Goal: Task Accomplishment & Management: Complete application form

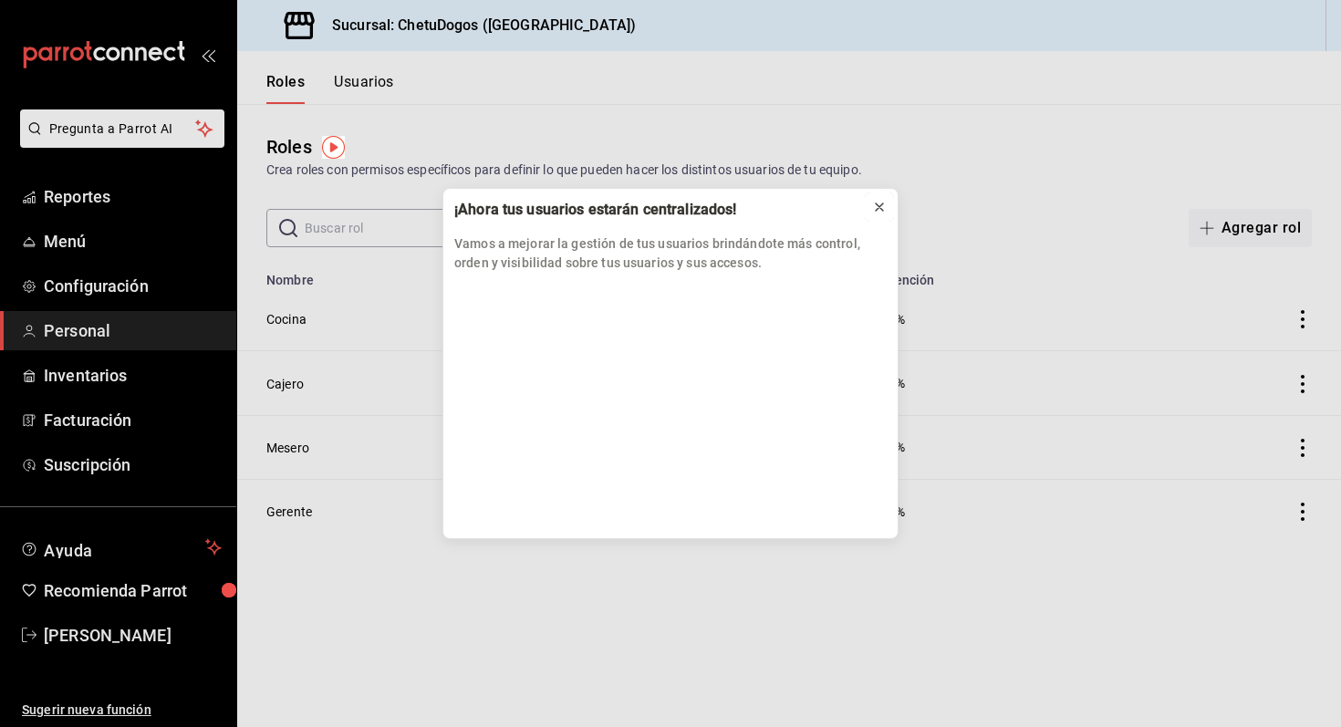
click at [877, 203] on icon at bounding box center [879, 206] width 7 height 7
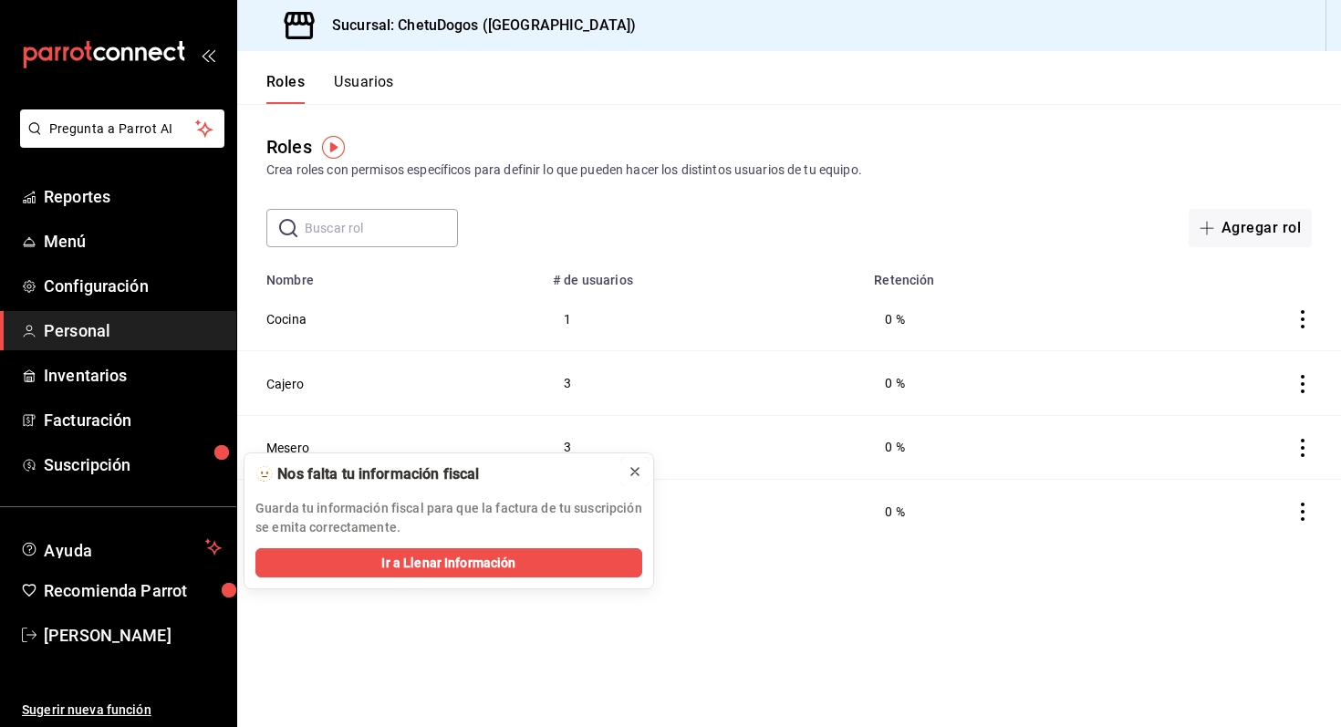
click at [637, 472] on icon at bounding box center [635, 471] width 15 height 15
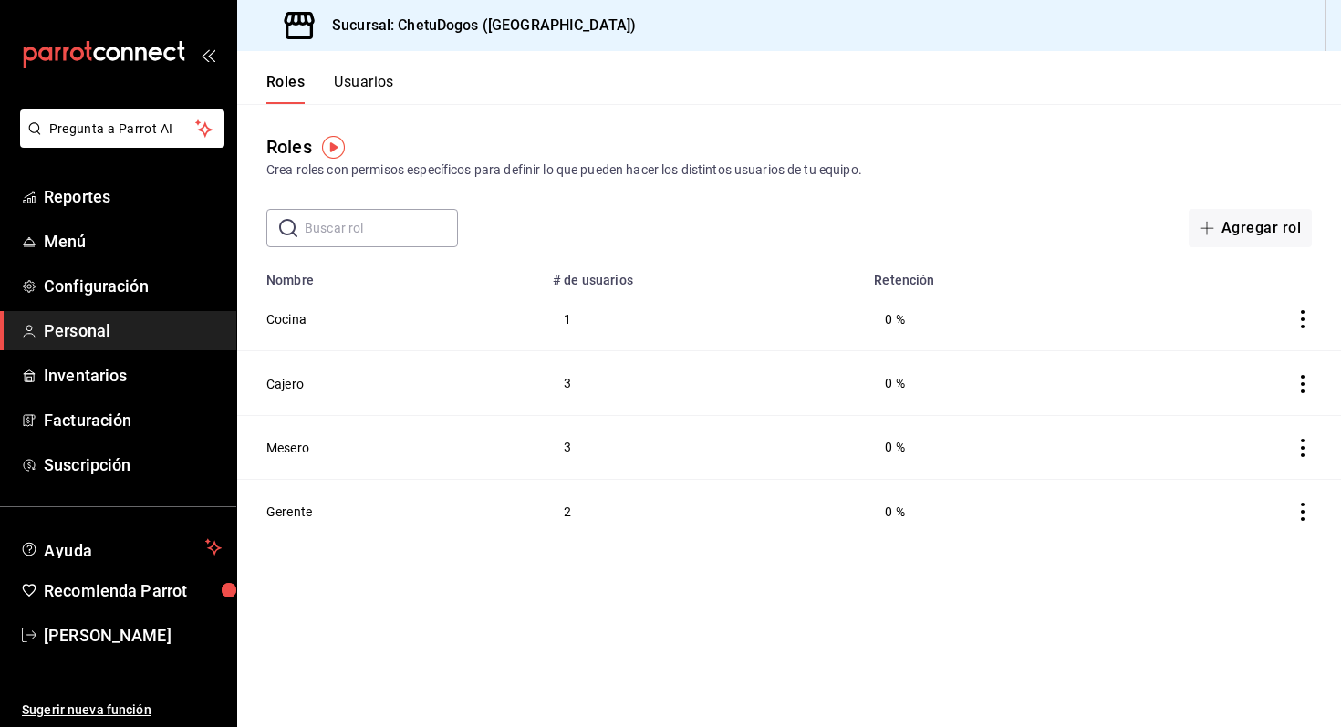
click at [374, 83] on button "Usuarios" at bounding box center [364, 88] width 60 height 31
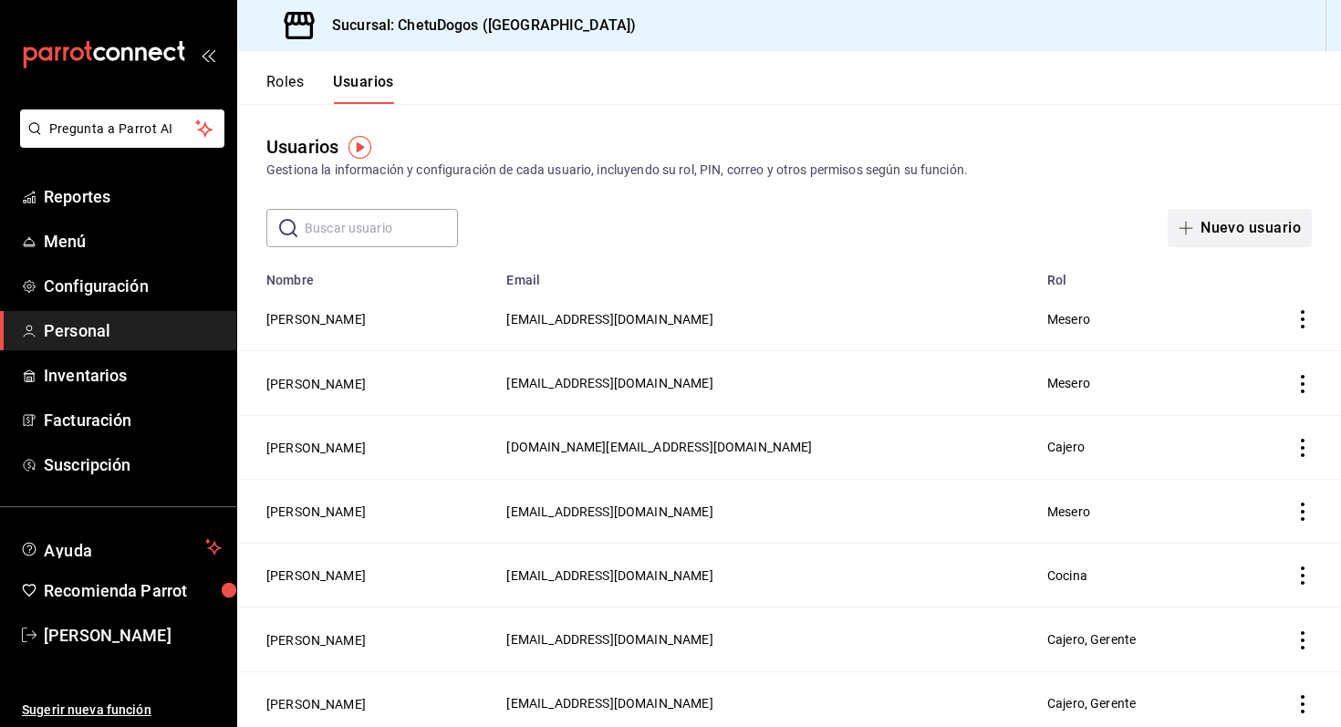
click at [1246, 233] on button "Nuevo usuario" at bounding box center [1239, 228] width 144 height 38
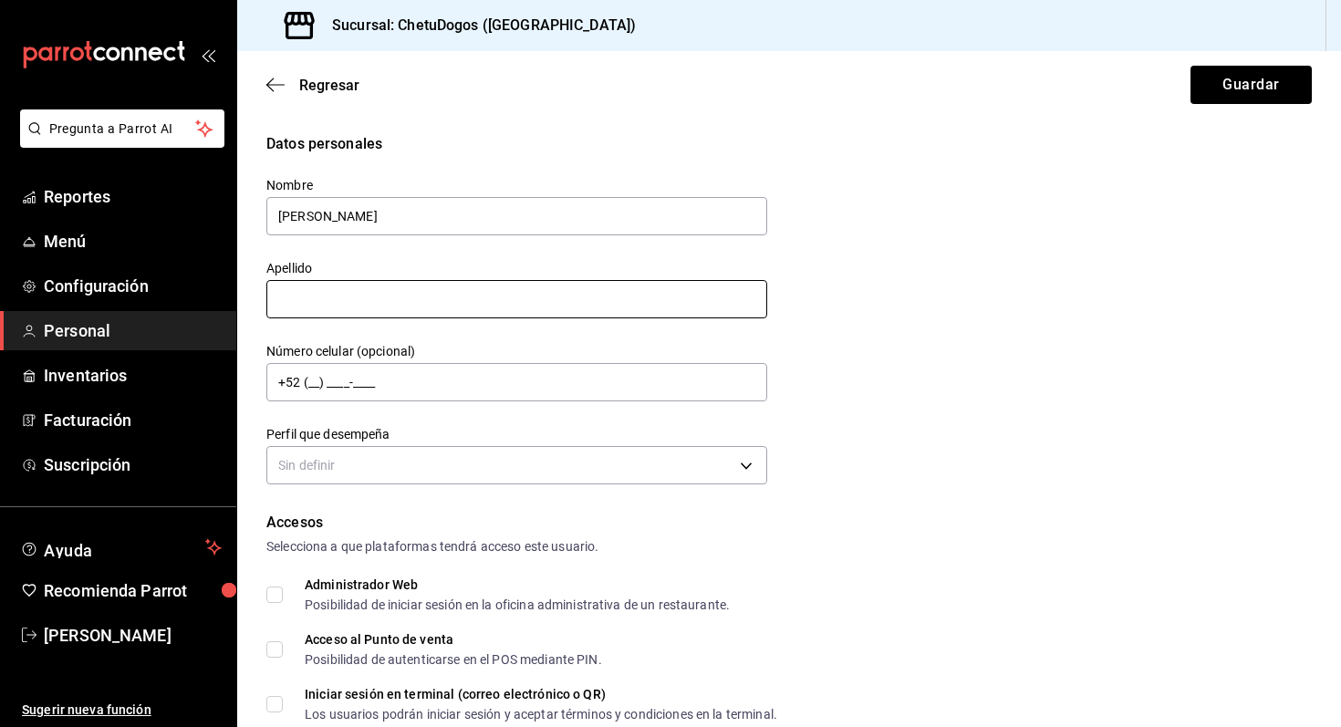
type input "[PERSON_NAME]"
click at [314, 306] on input "text" at bounding box center [516, 299] width 501 height 38
type input "[PERSON_NAME]"
click at [308, 383] on input "+52 (__) ____-____" at bounding box center [516, 382] width 501 height 38
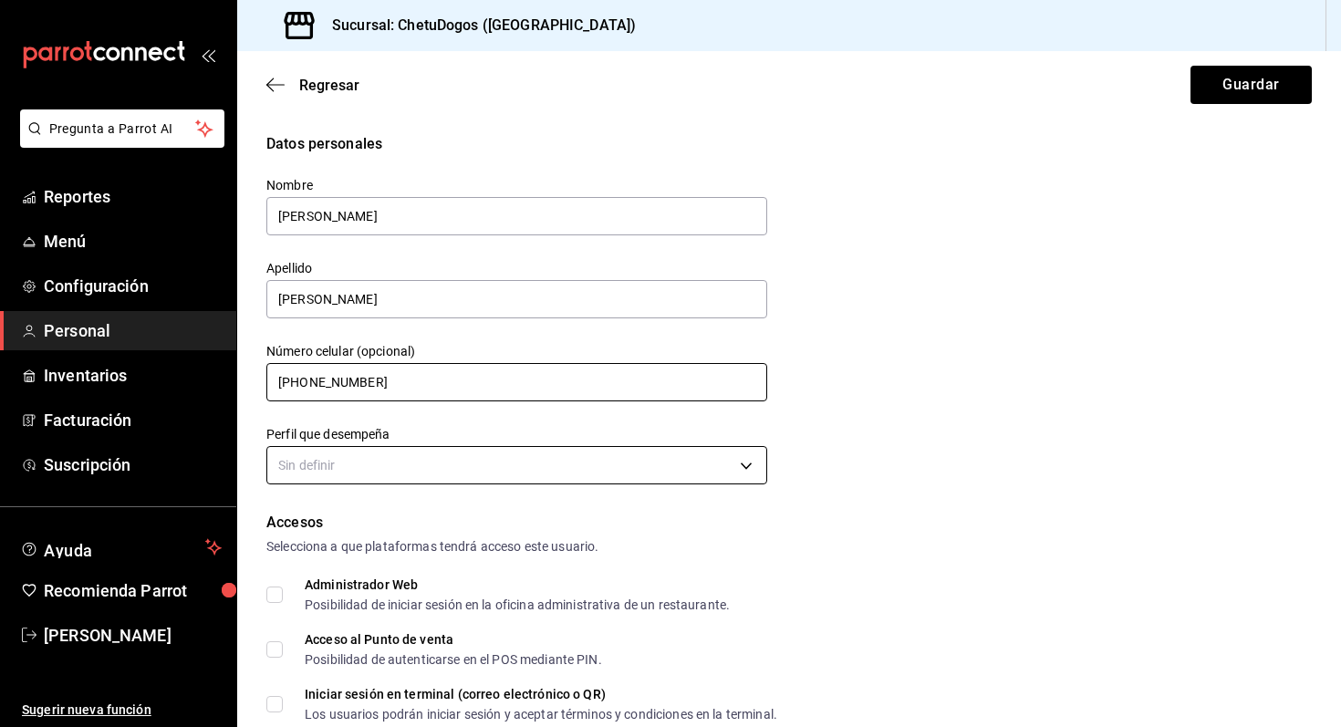
type input "[PHONE_NUMBER]"
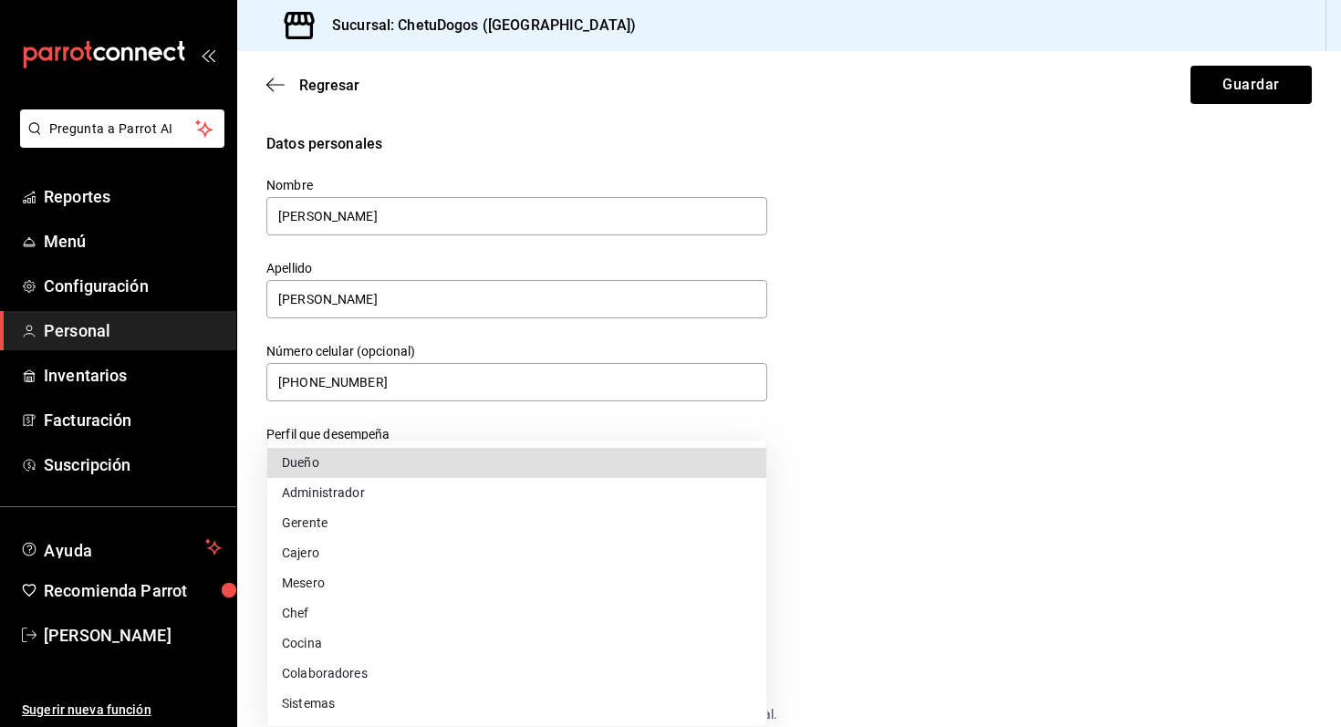
click at [356, 476] on body "Pregunta a Parrot AI Reportes Menú Configuración Personal Inventarios Facturaci…" at bounding box center [670, 363] width 1341 height 727
click at [333, 545] on li "Cajero" at bounding box center [516, 553] width 499 height 30
type input "CASHIER"
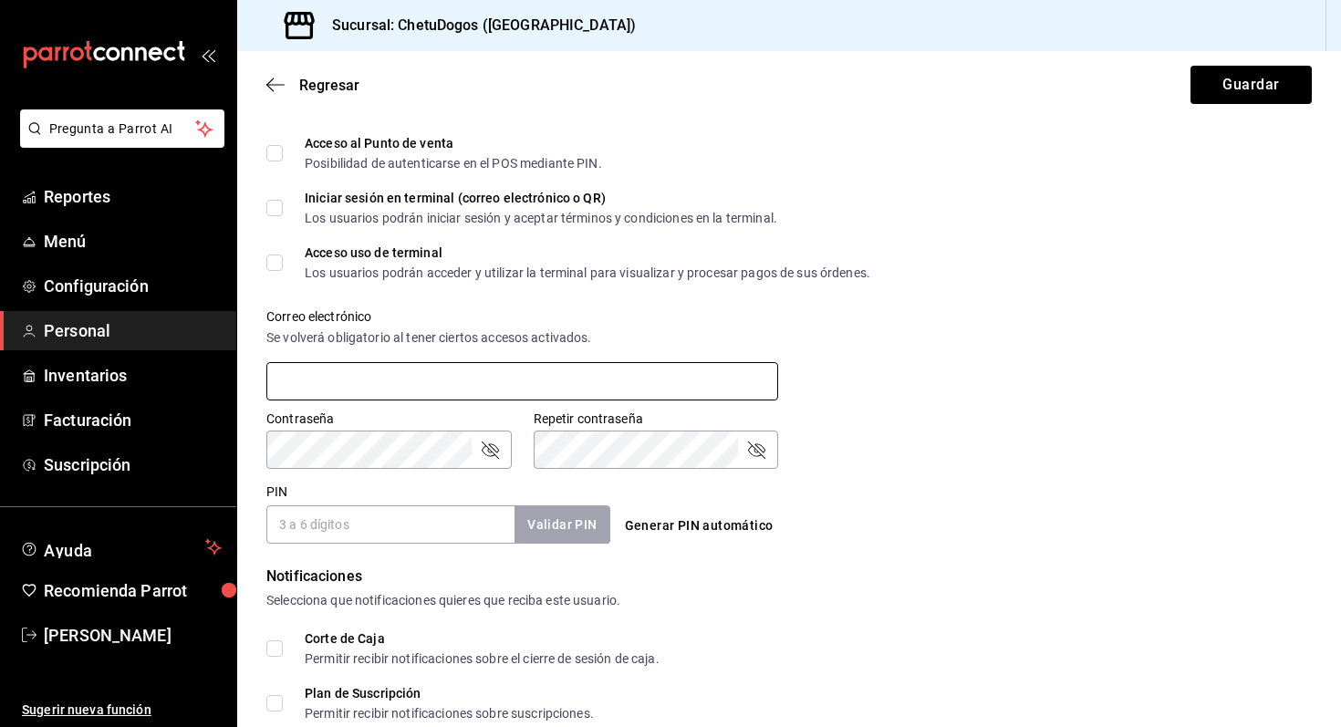
scroll to position [555, 0]
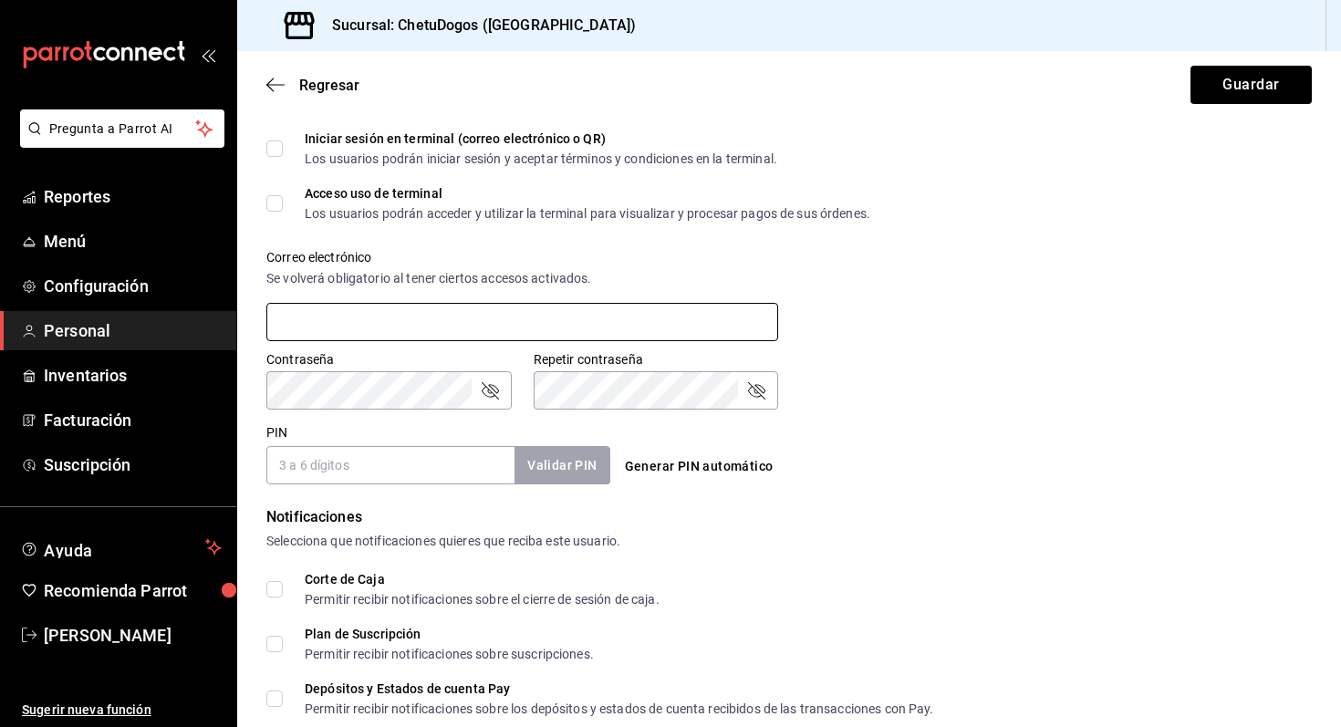
click at [341, 314] on input "text" at bounding box center [522, 322] width 512 height 38
type input "[EMAIL_ADDRESS][DOMAIN_NAME]"
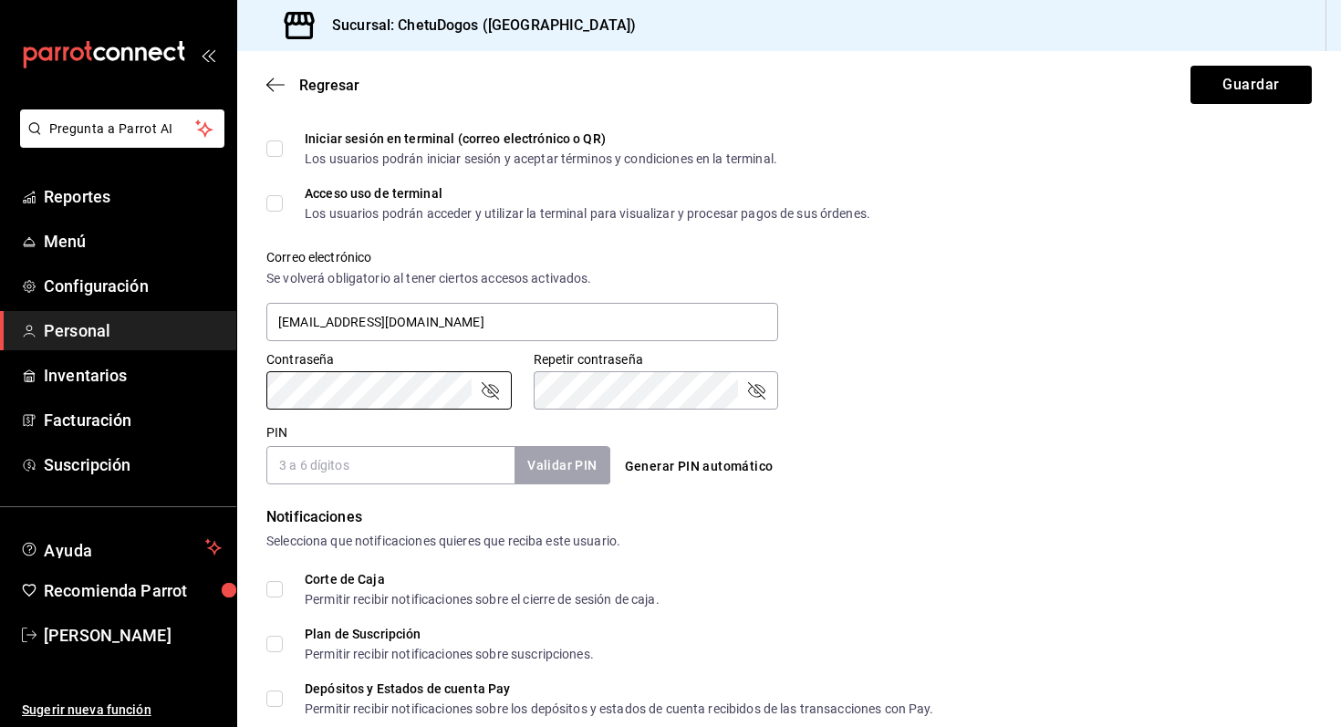
click at [383, 469] on input "PIN" at bounding box center [390, 465] width 248 height 38
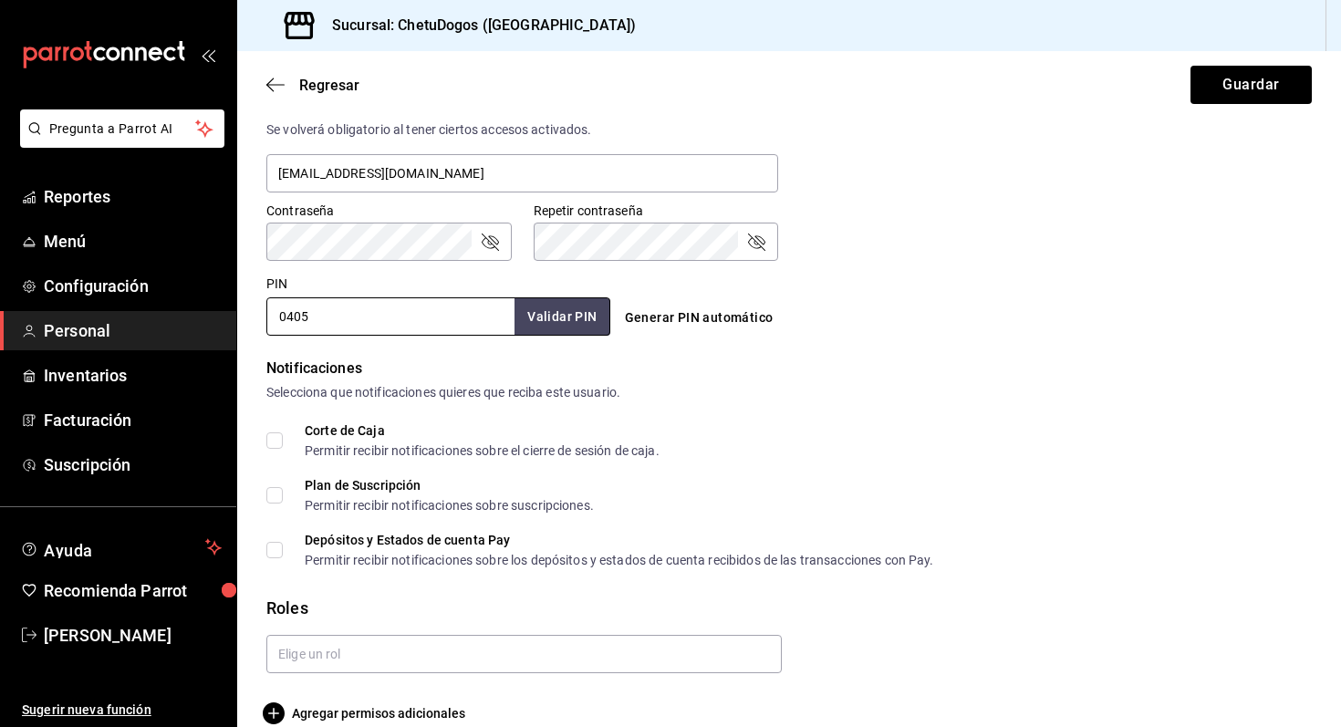
scroll to position [731, 0]
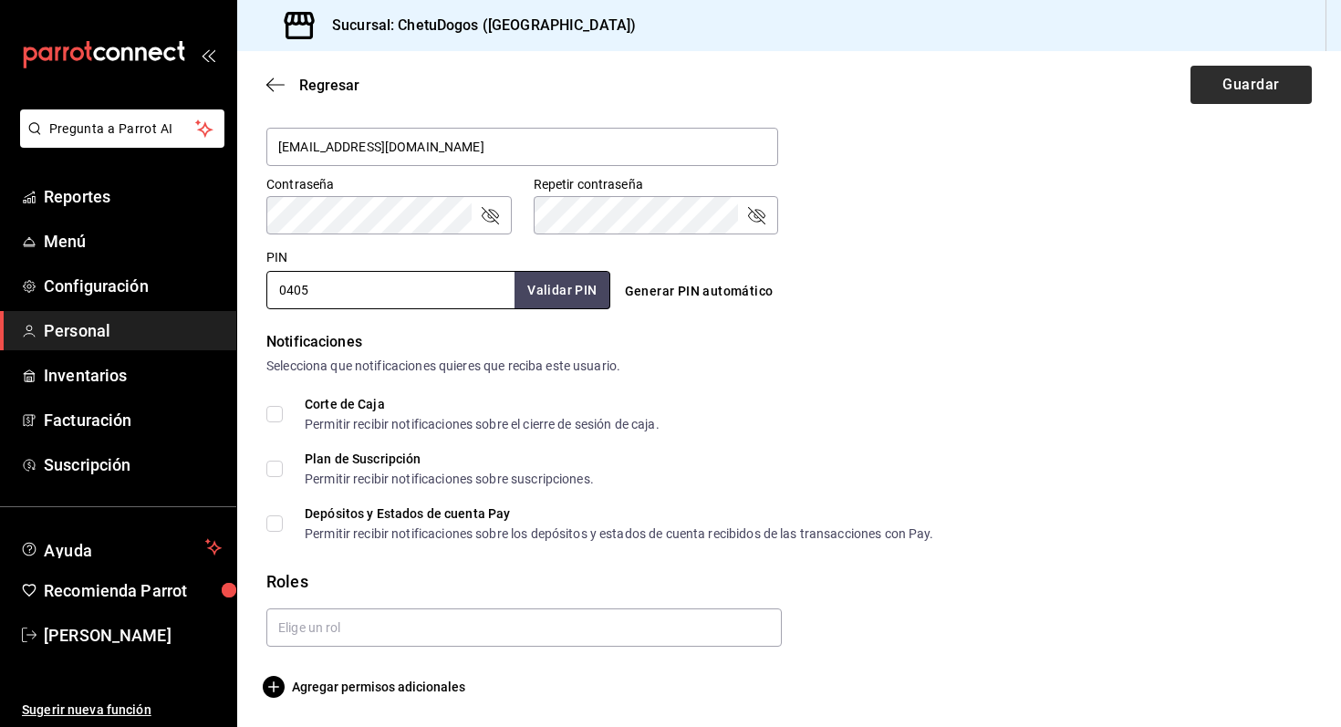
type input "0405"
click at [1252, 88] on button "Guardar" at bounding box center [1250, 85] width 121 height 38
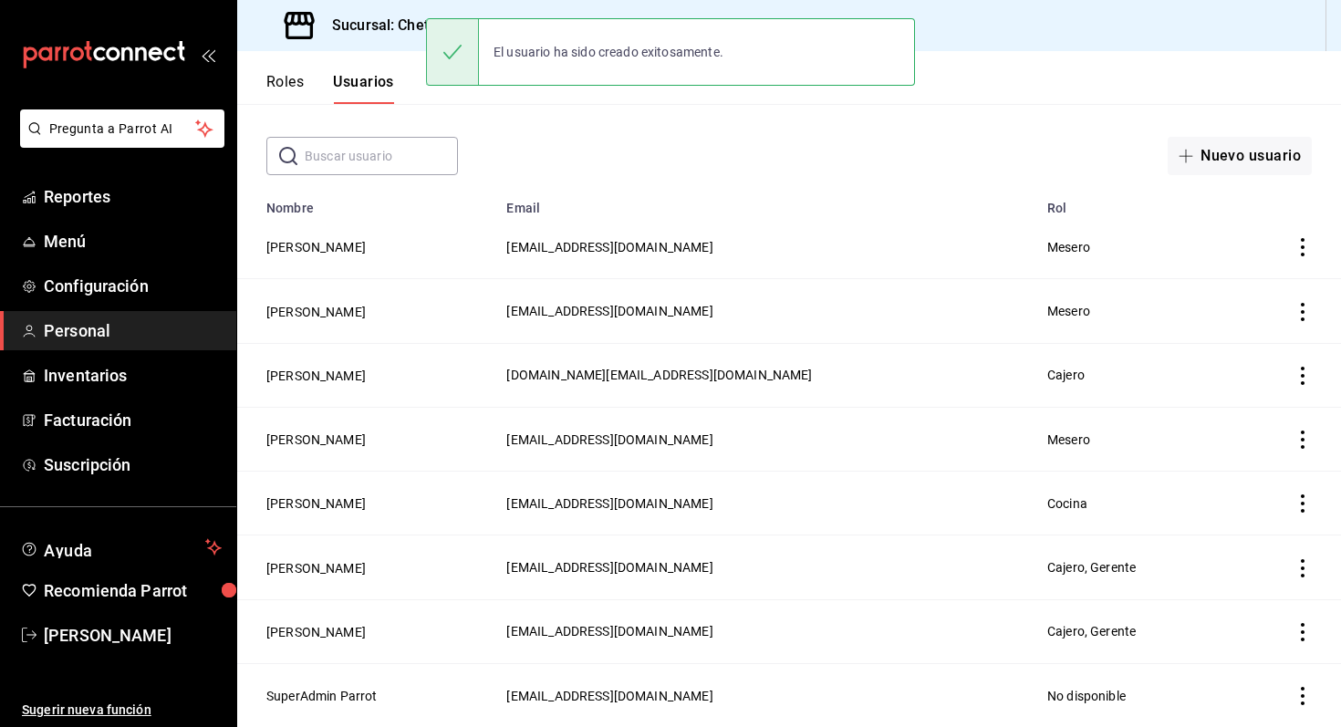
scroll to position [69, 0]
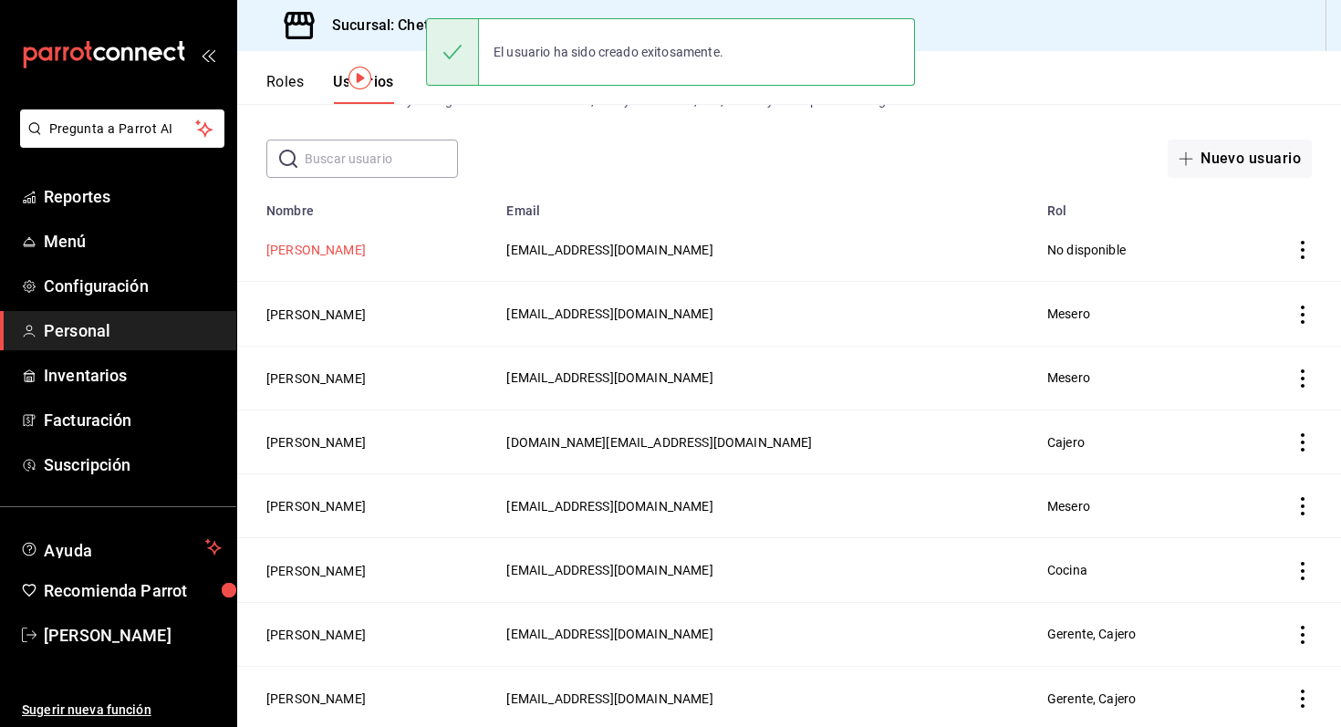
click at [316, 257] on button "[PERSON_NAME]" at bounding box center [315, 250] width 99 height 18
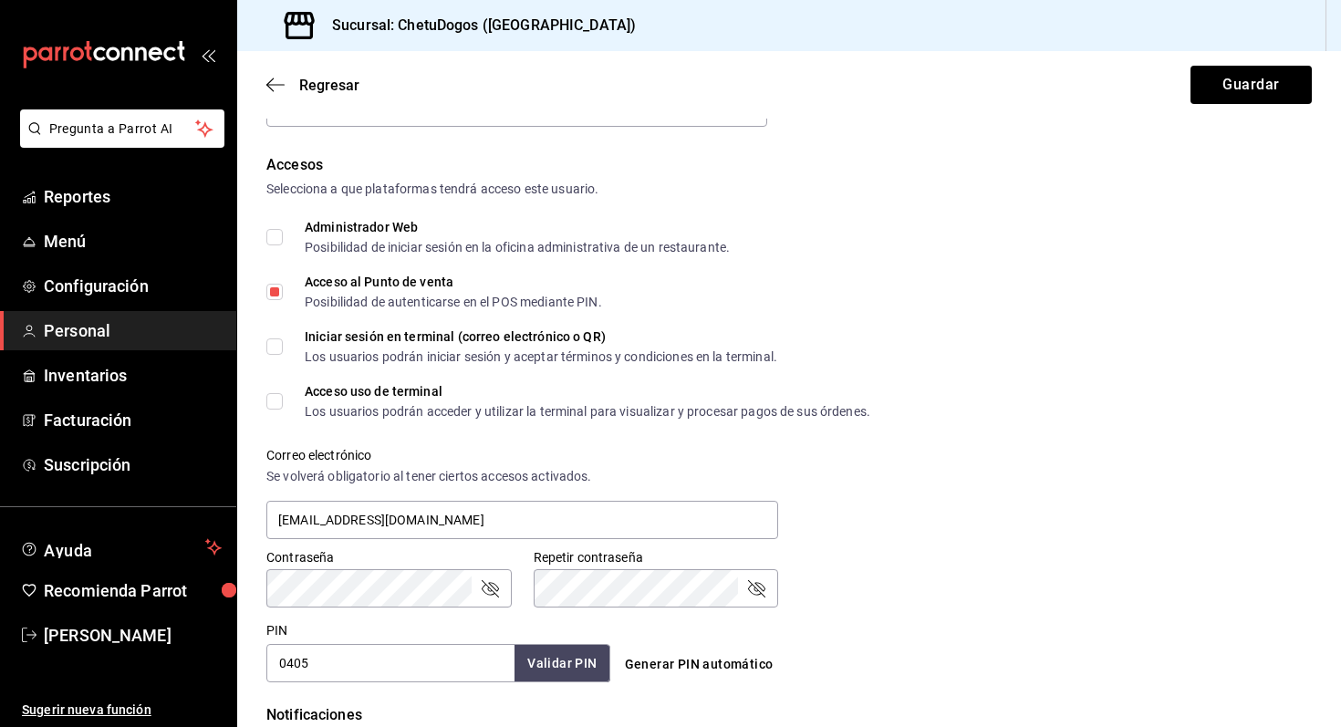
scroll to position [731, 0]
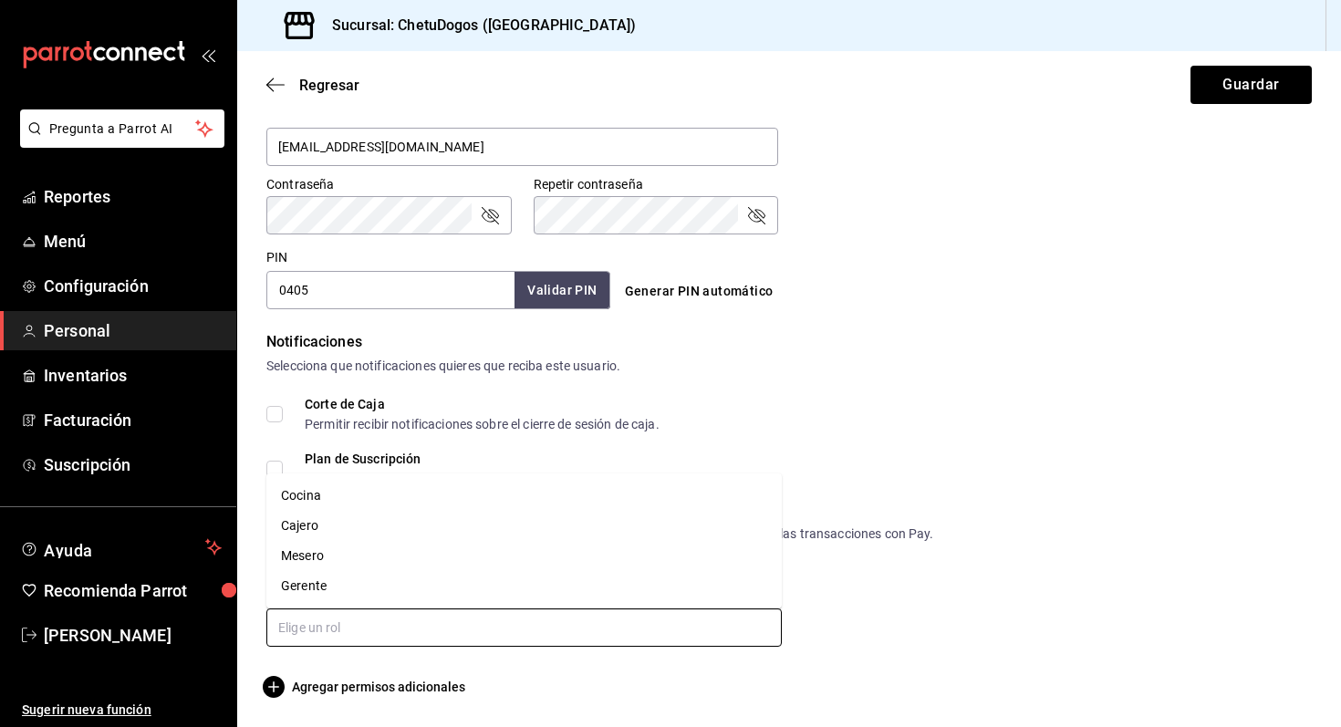
click at [366, 638] on input "text" at bounding box center [523, 627] width 515 height 38
click at [328, 534] on li "Cajero" at bounding box center [523, 526] width 515 height 30
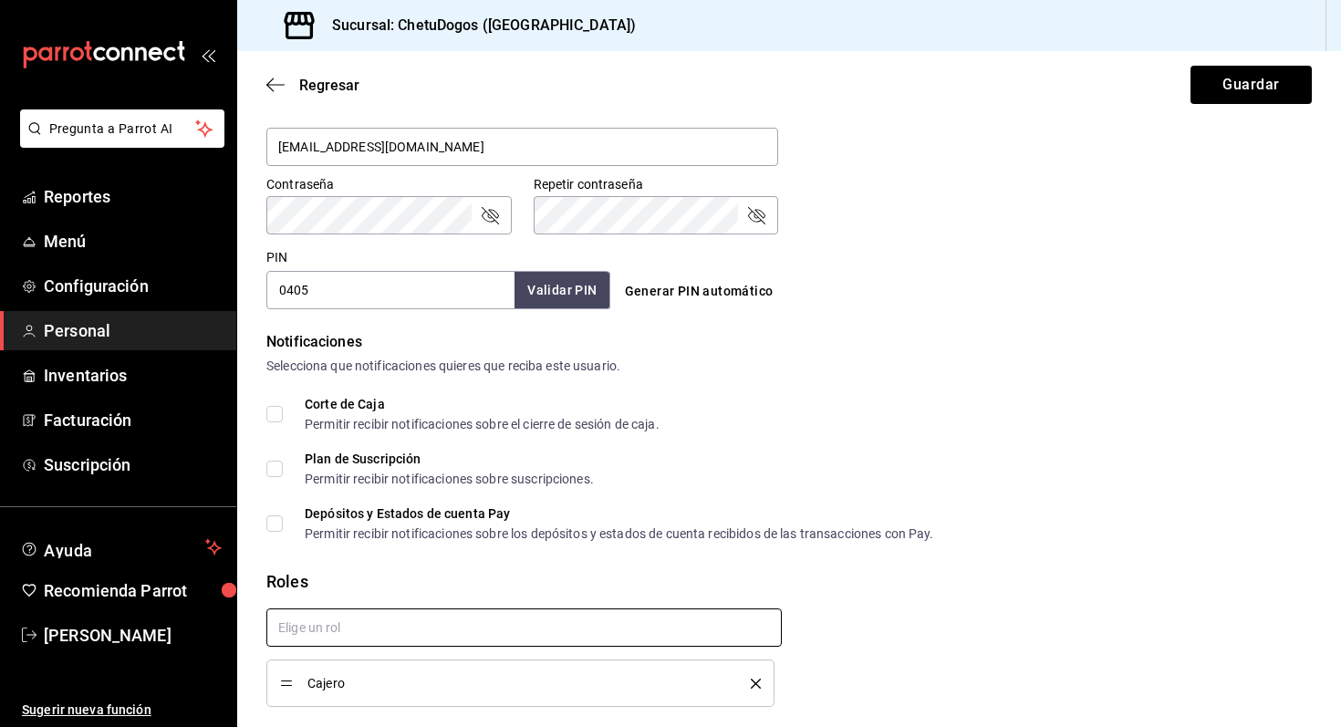
checkbox input "true"
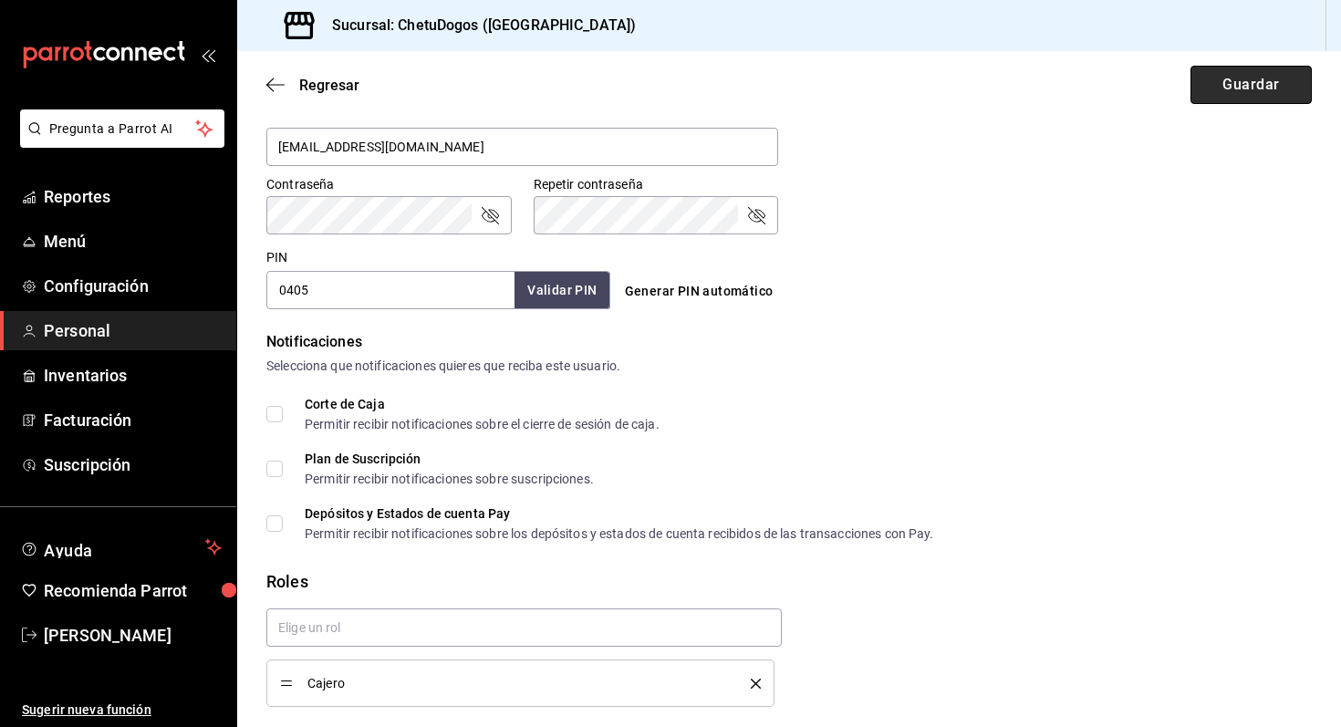
click at [1232, 86] on button "Guardar" at bounding box center [1250, 85] width 121 height 38
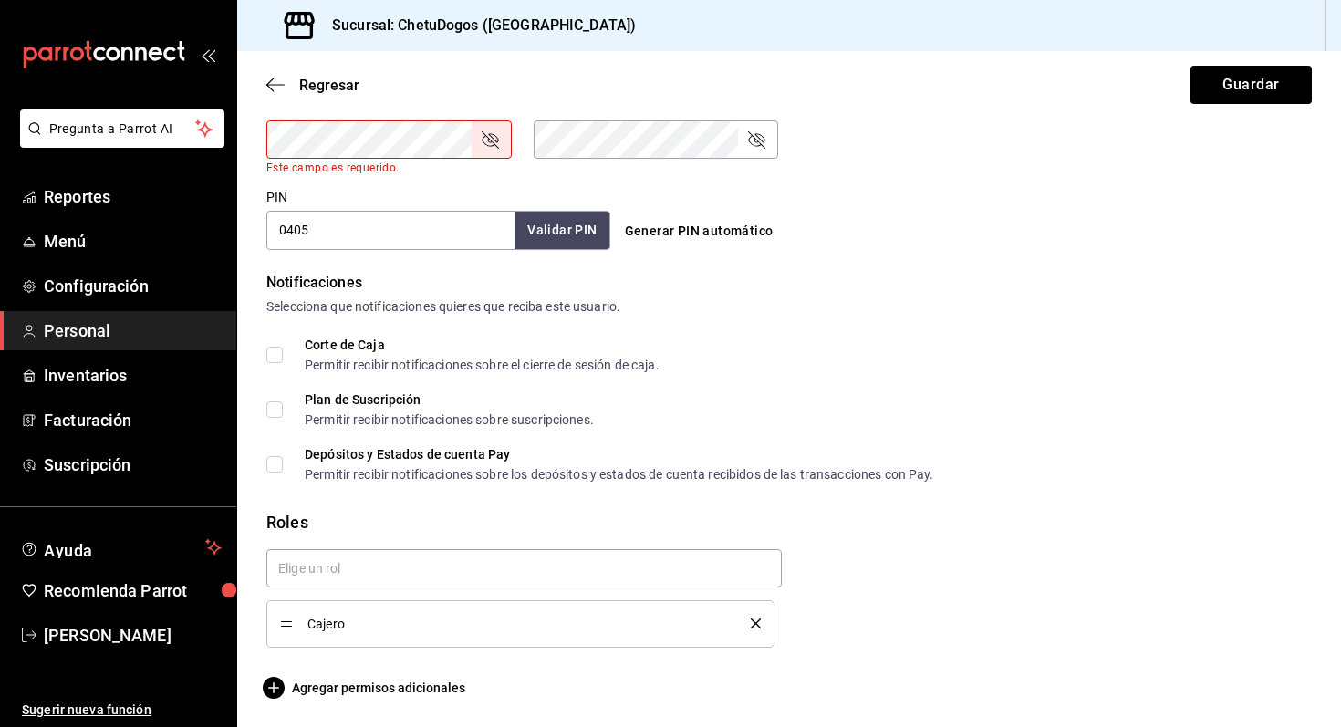
scroll to position [668, 0]
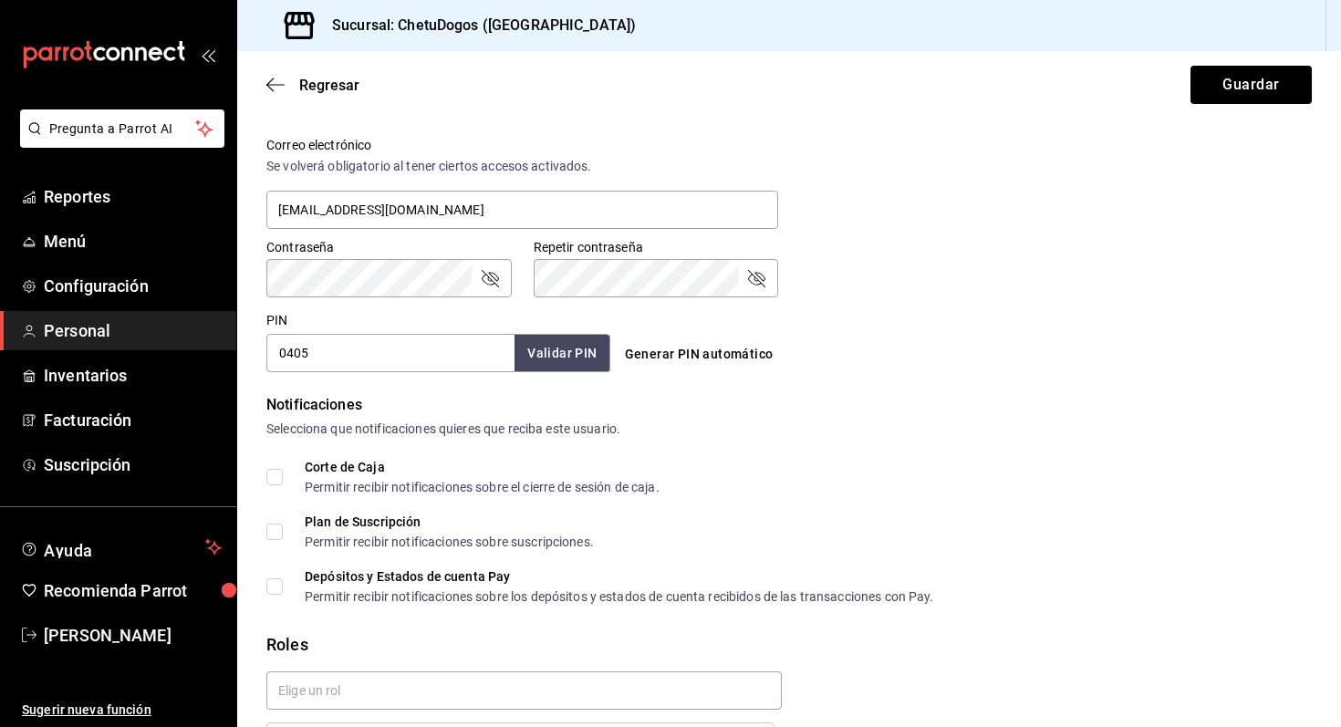
click at [490, 280] on icon "passwordField" at bounding box center [490, 278] width 17 height 17
click at [762, 271] on icon "passwordField" at bounding box center [756, 278] width 22 height 22
click at [1273, 66] on button "Guardar" at bounding box center [1250, 85] width 121 height 38
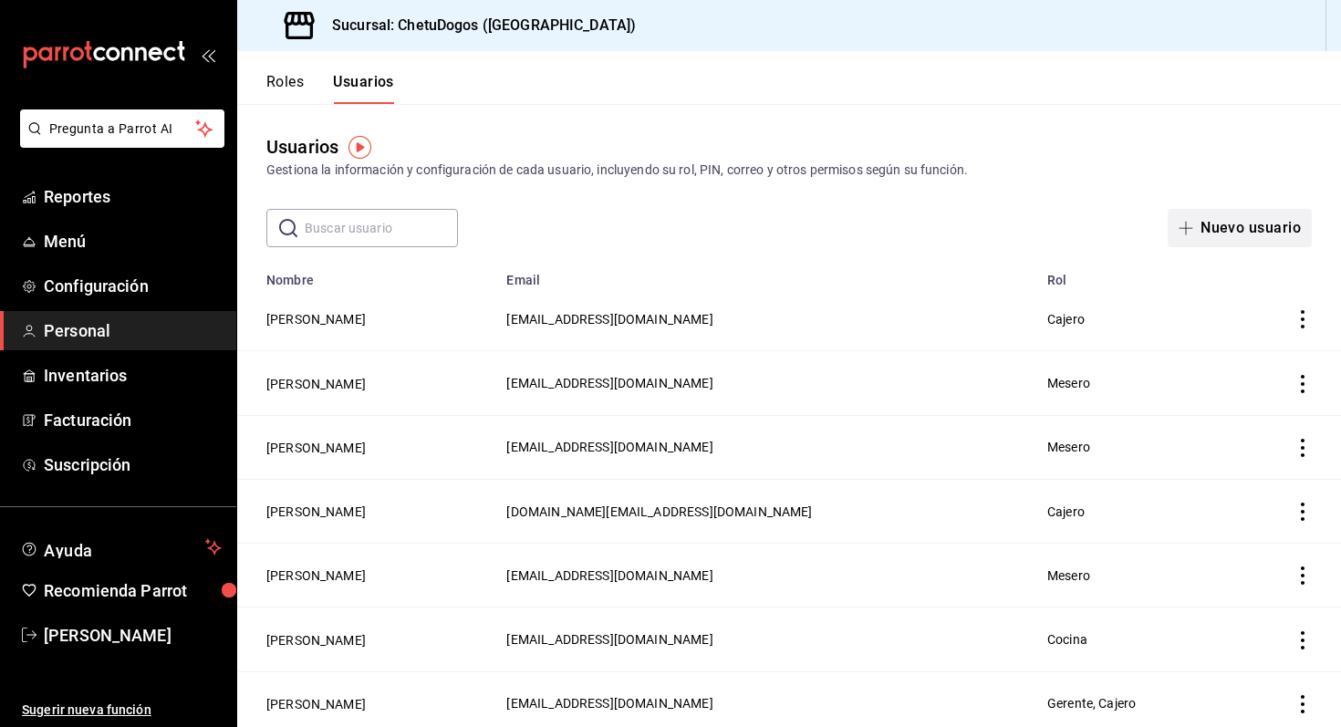
click at [1250, 232] on button "Nuevo usuario" at bounding box center [1239, 228] width 144 height 38
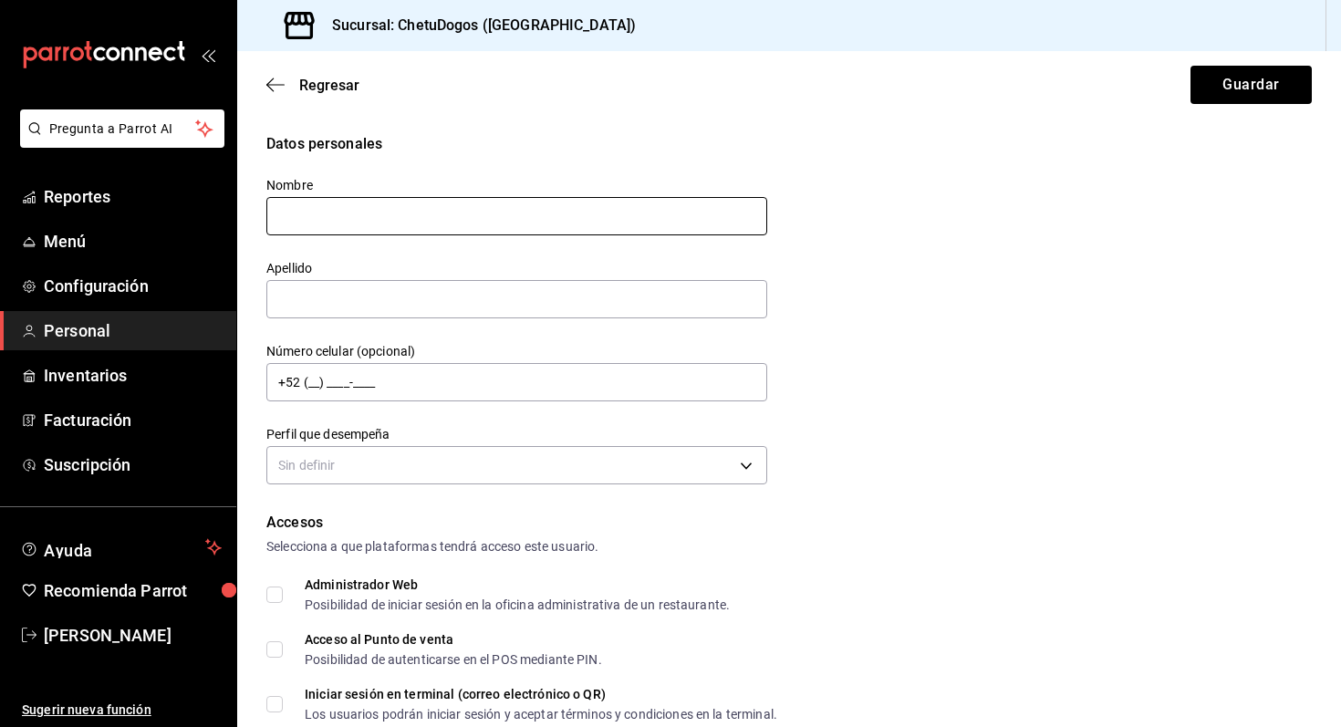
click at [524, 217] on input "text" at bounding box center [516, 216] width 501 height 38
type input "Lily"
click at [432, 290] on input "text" at bounding box center [516, 299] width 501 height 38
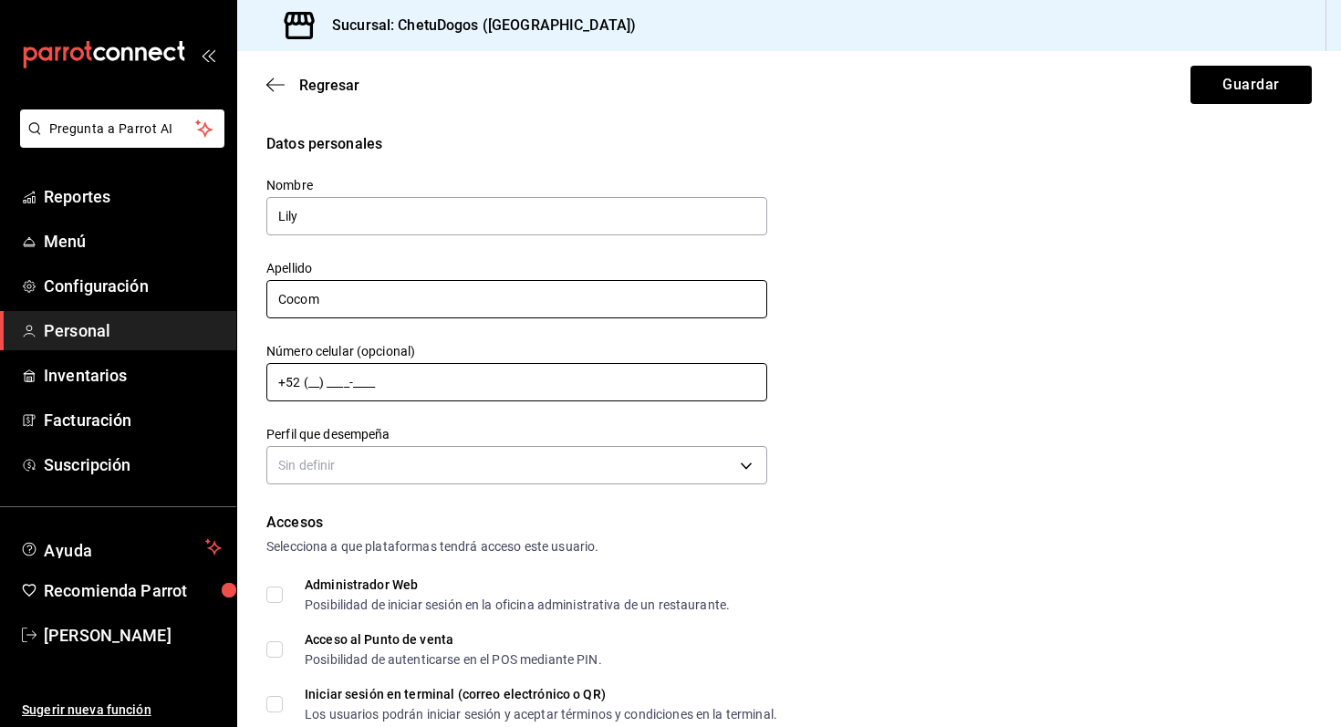
type input "Cocom"
click at [309, 383] on input "+52 (__) ____-____" at bounding box center [516, 382] width 501 height 38
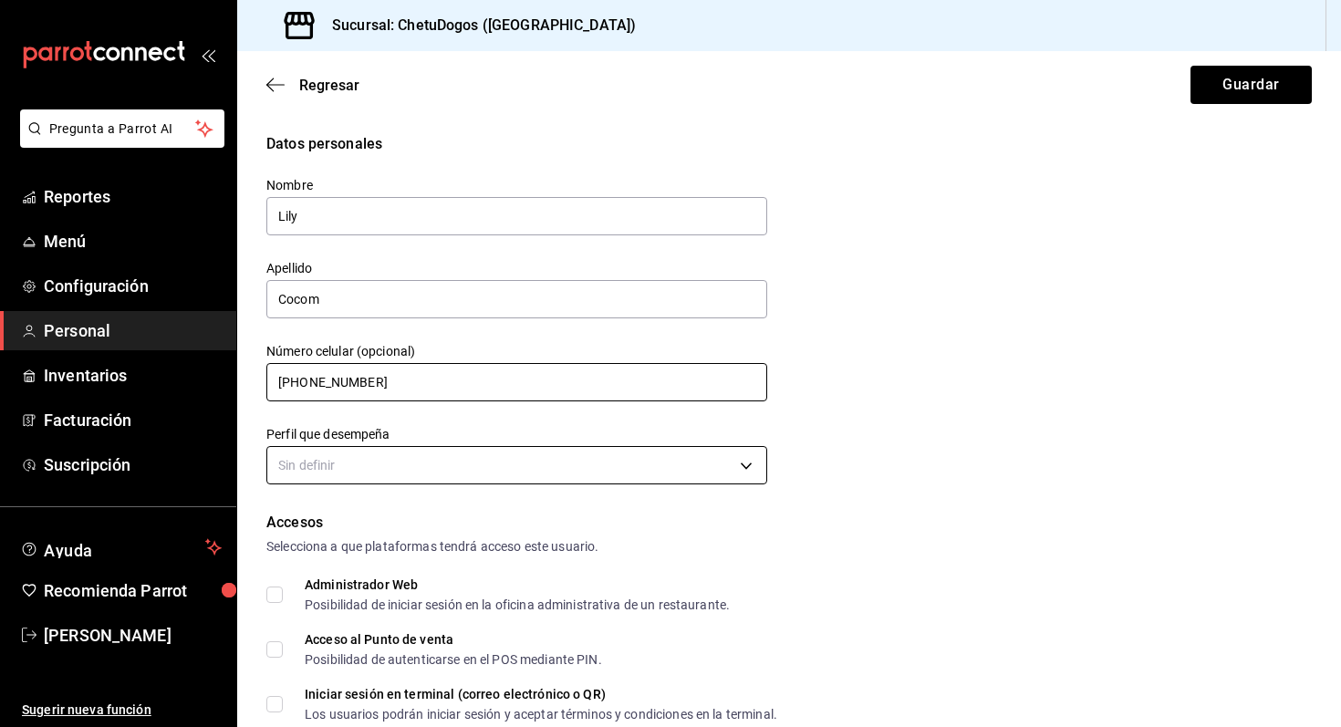
type input "[PHONE_NUMBER]"
click at [432, 460] on body "Pregunta a Parrot AI Reportes Menú Configuración Personal Inventarios Facturaci…" at bounding box center [670, 363] width 1341 height 727
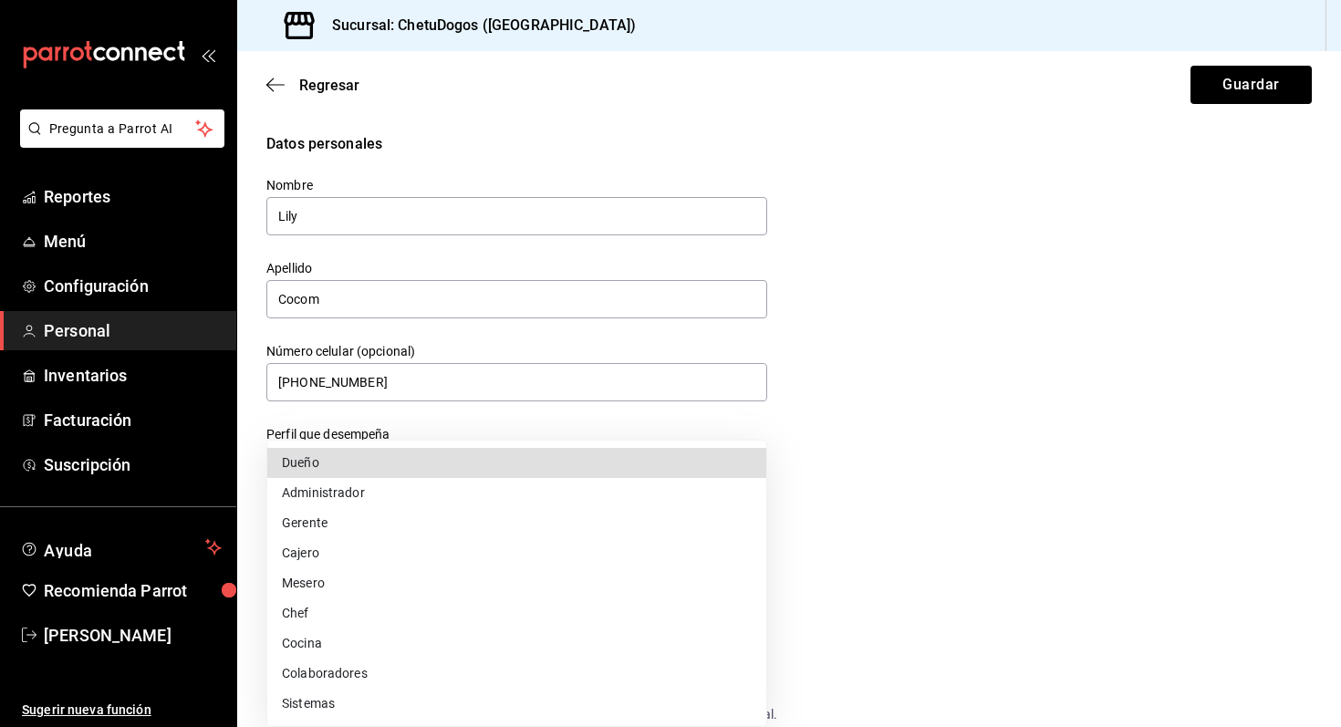
click at [321, 591] on li "Mesero" at bounding box center [516, 583] width 499 height 30
type input "WAITER"
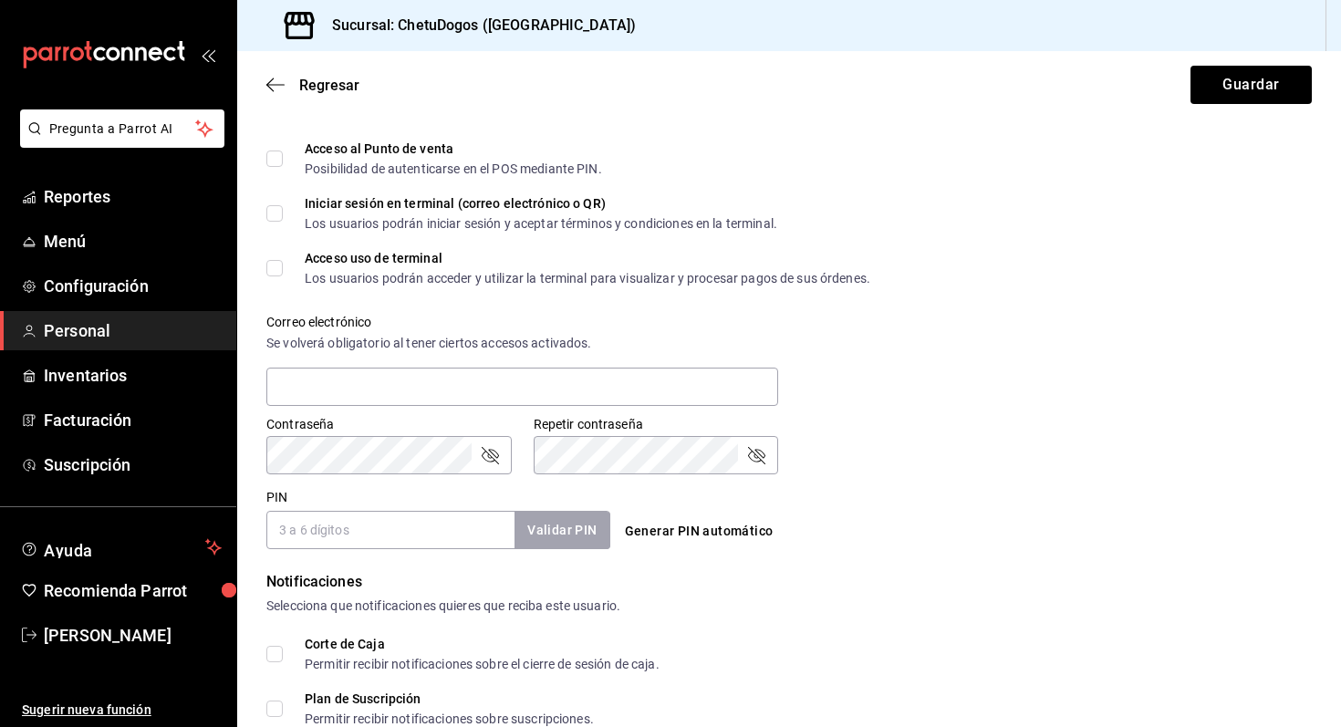
scroll to position [525, 0]
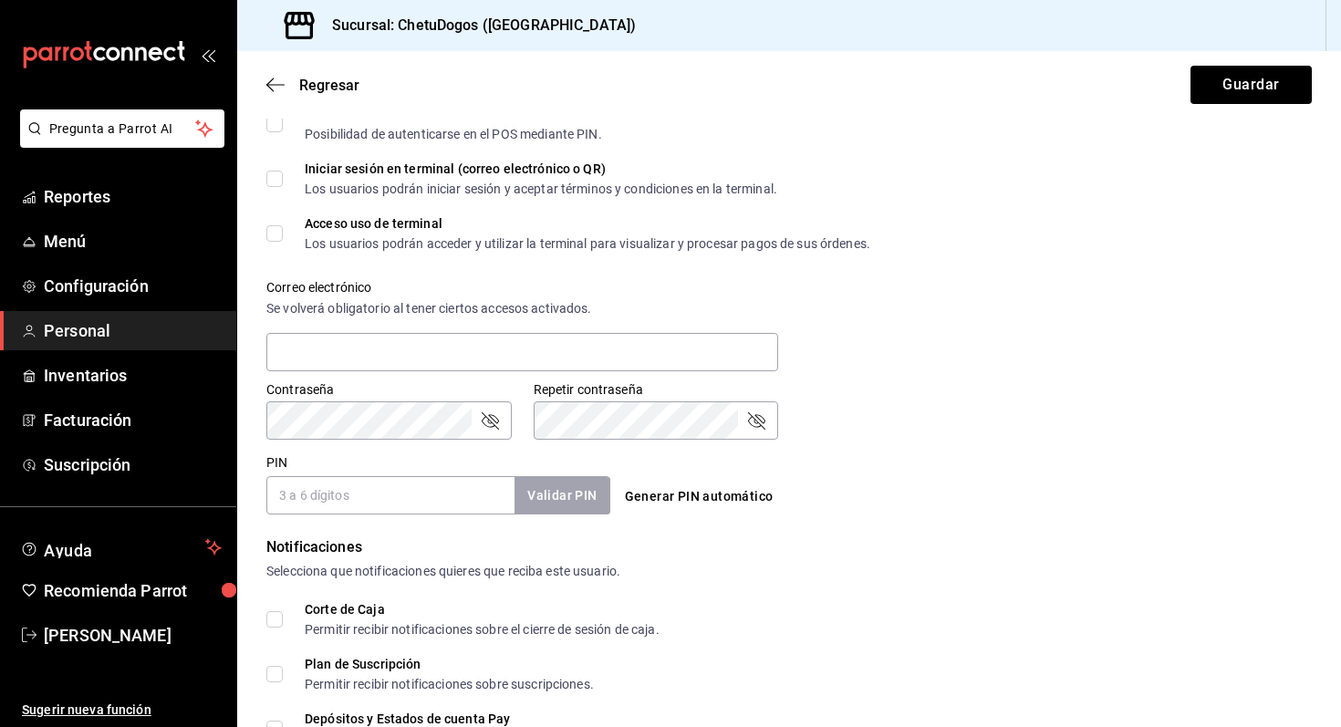
click at [360, 501] on input "PIN" at bounding box center [390, 495] width 248 height 38
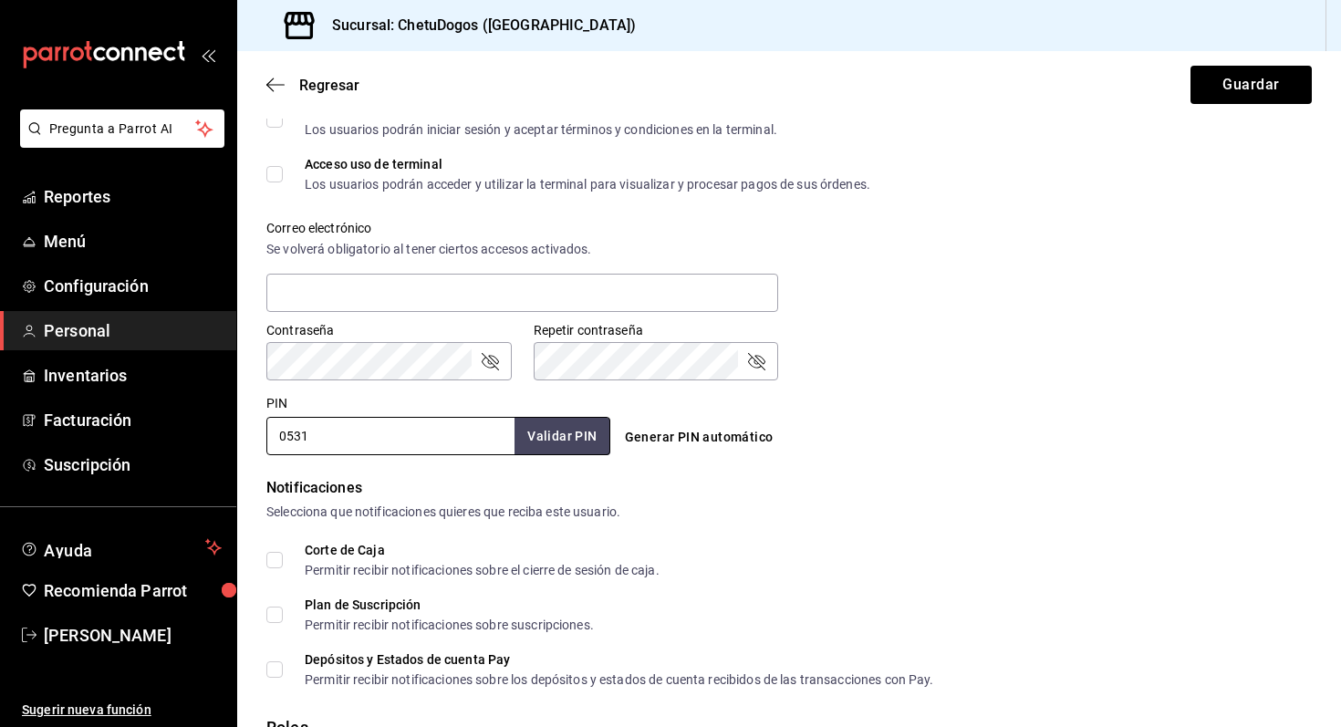
scroll to position [522, 0]
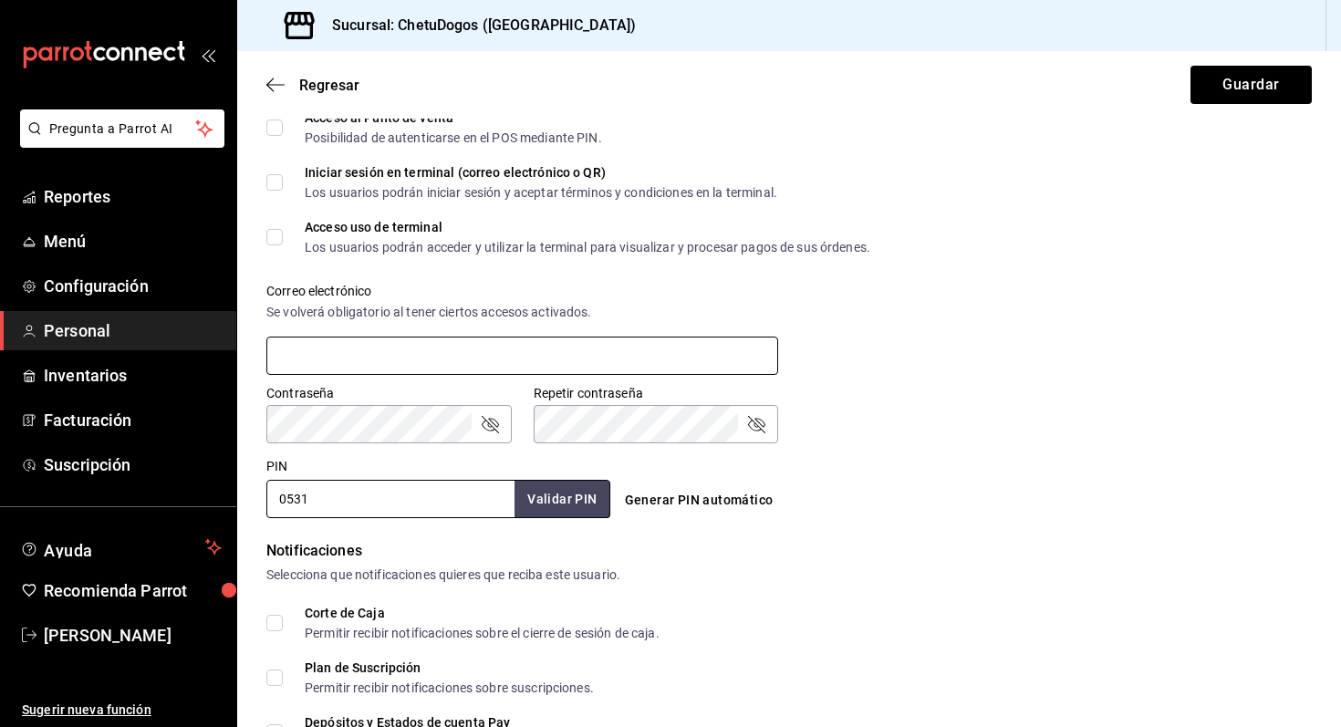
type input "0531"
click at [406, 344] on input "text" at bounding box center [522, 356] width 512 height 38
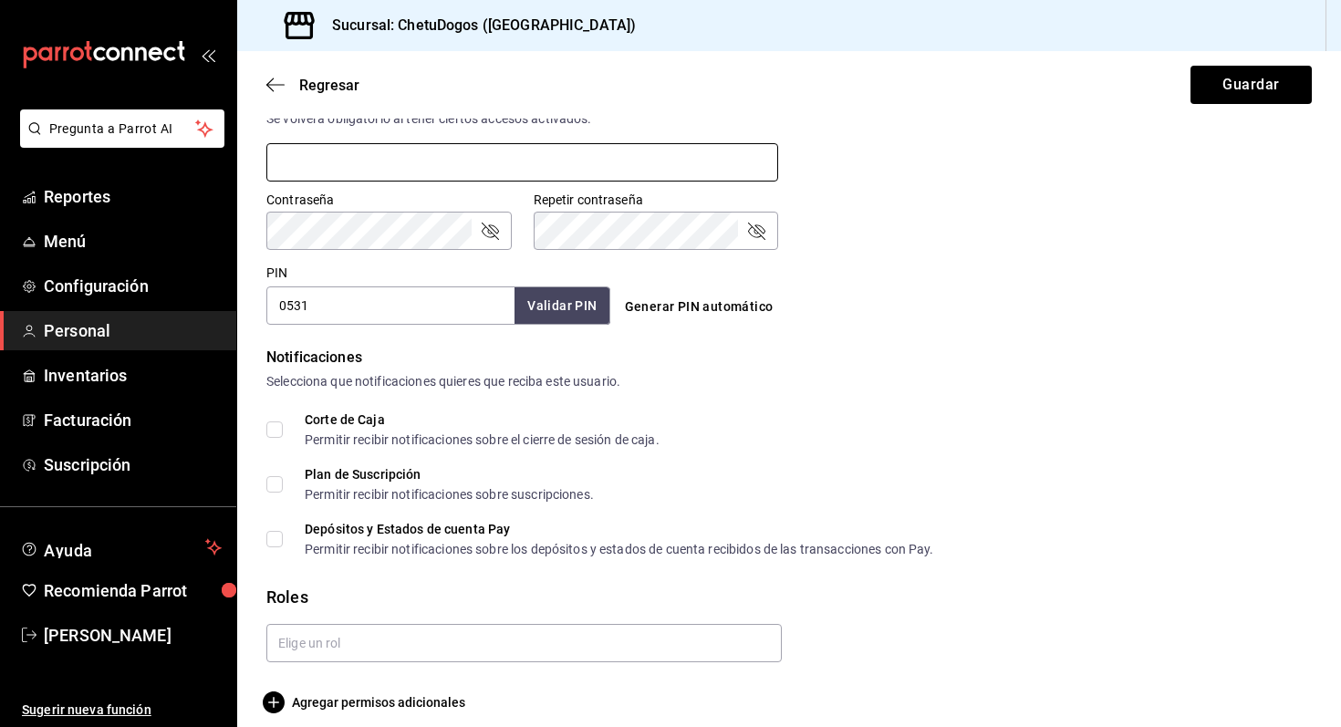
scroll to position [731, 0]
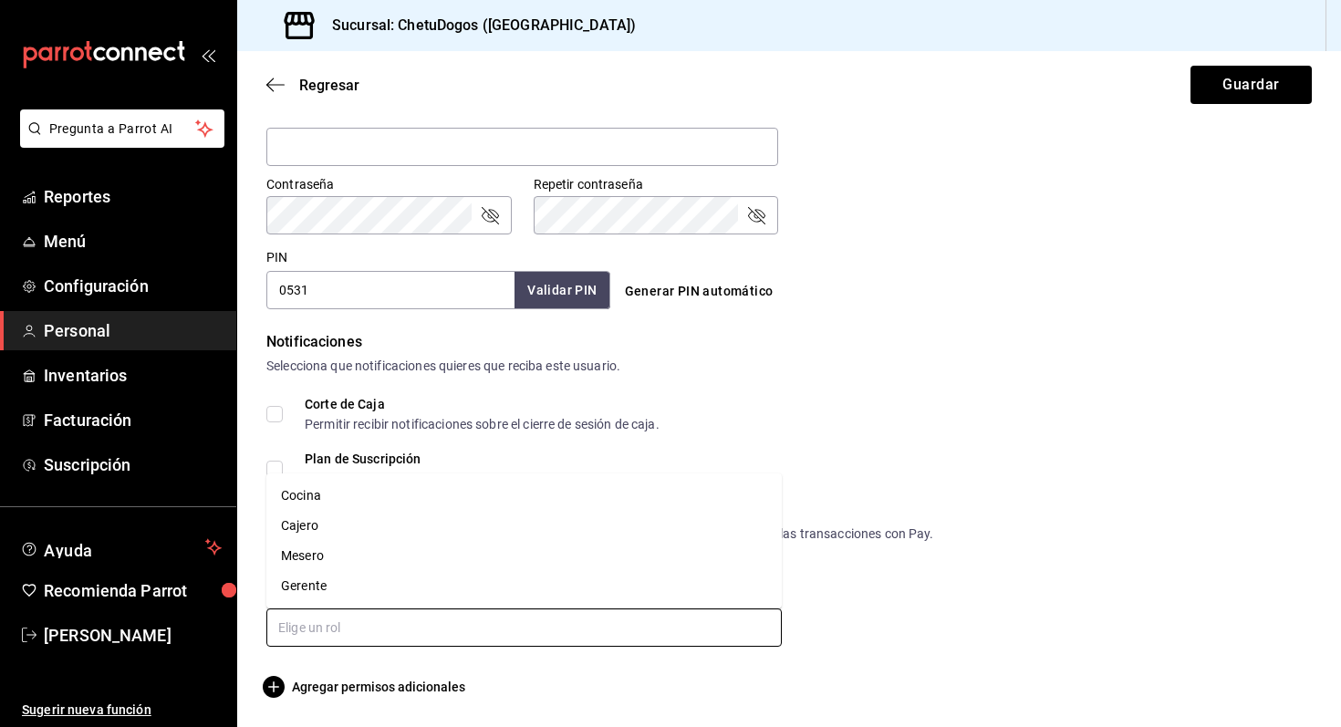
click at [392, 628] on input "text" at bounding box center [523, 627] width 515 height 38
click at [359, 544] on li "Mesero" at bounding box center [523, 556] width 515 height 30
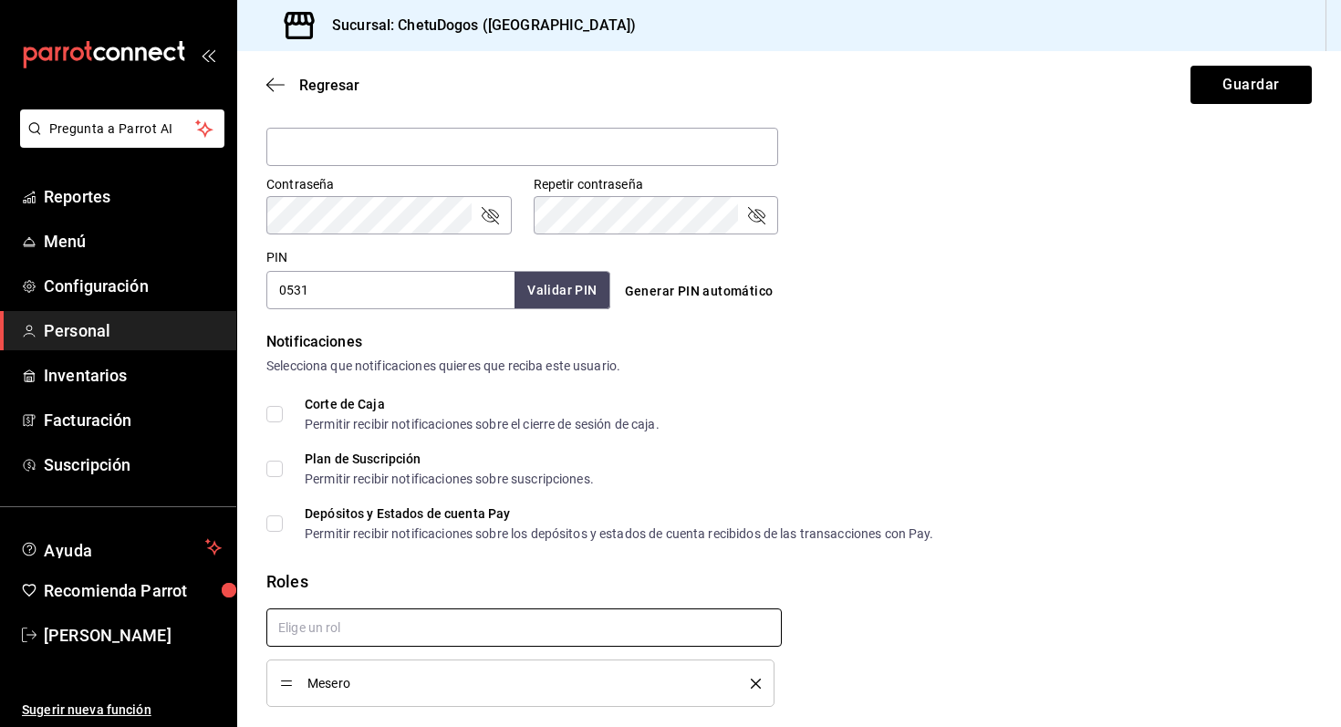
checkbox input "true"
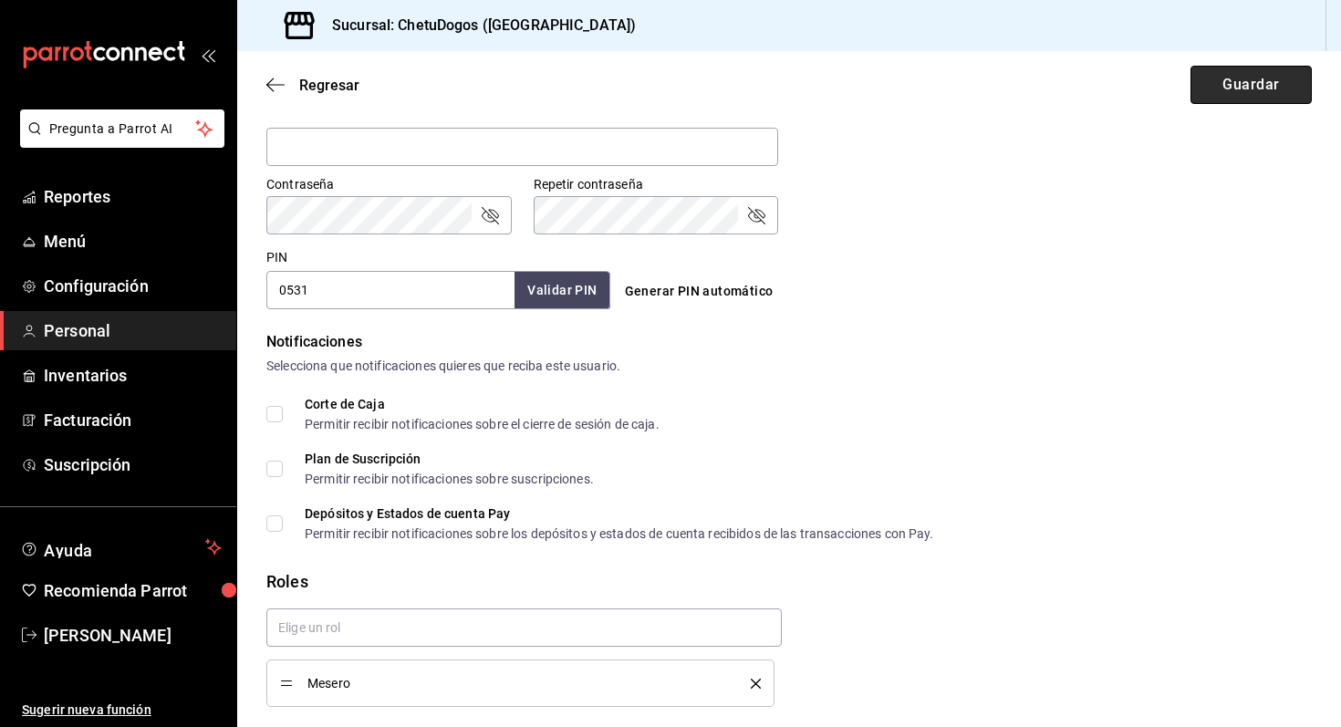
click at [1255, 93] on button "Guardar" at bounding box center [1250, 85] width 121 height 38
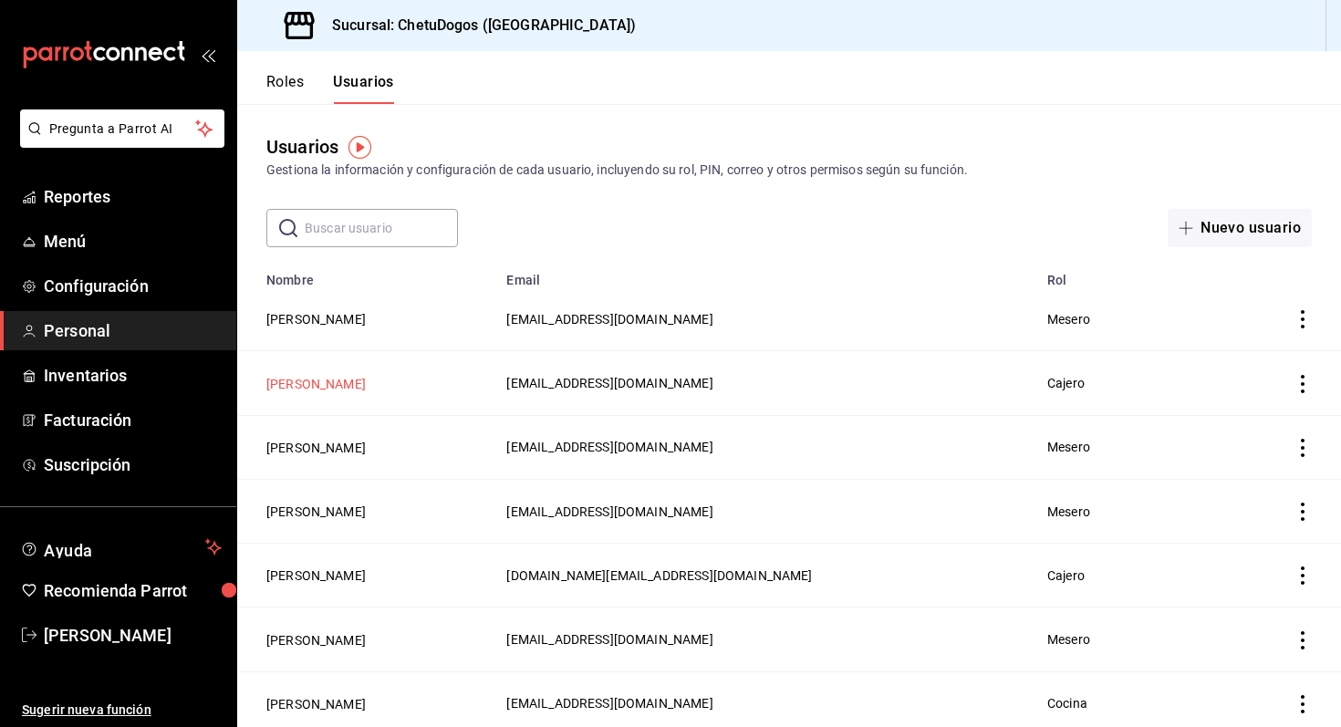
click at [291, 383] on button "[PERSON_NAME]" at bounding box center [315, 384] width 99 height 18
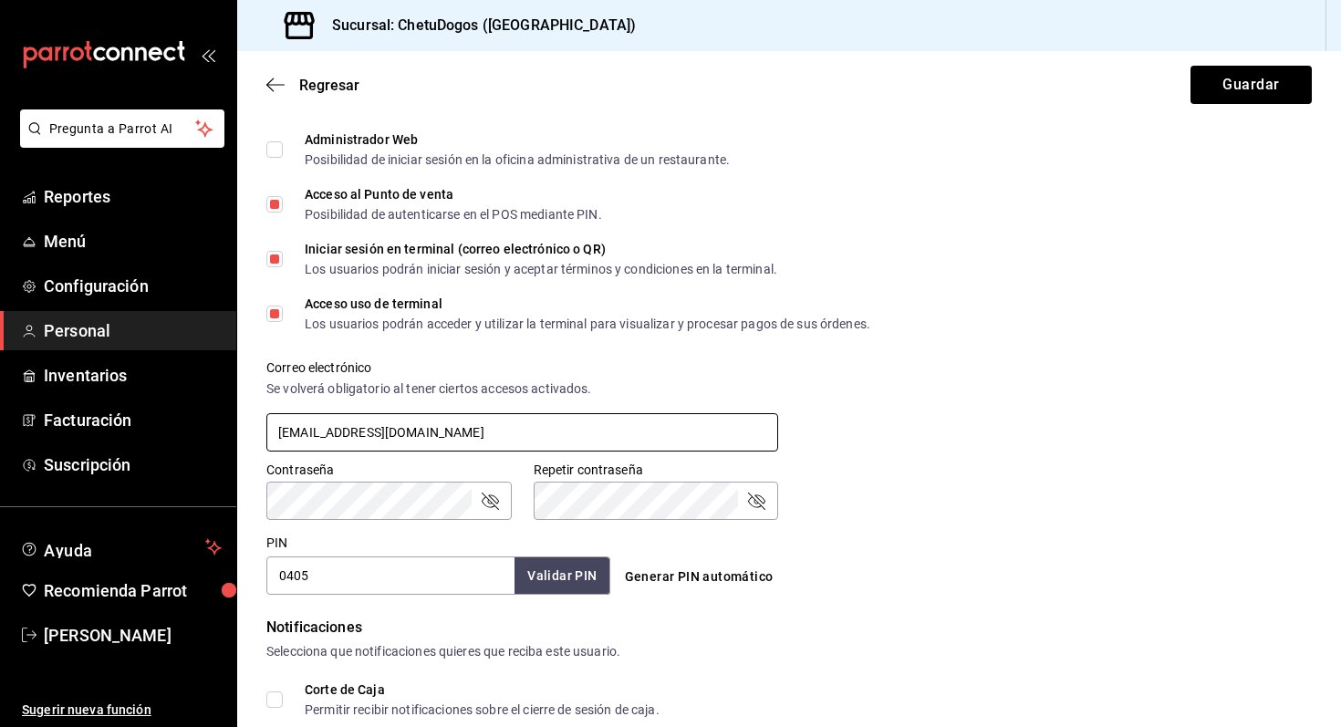
scroll to position [454, 0]
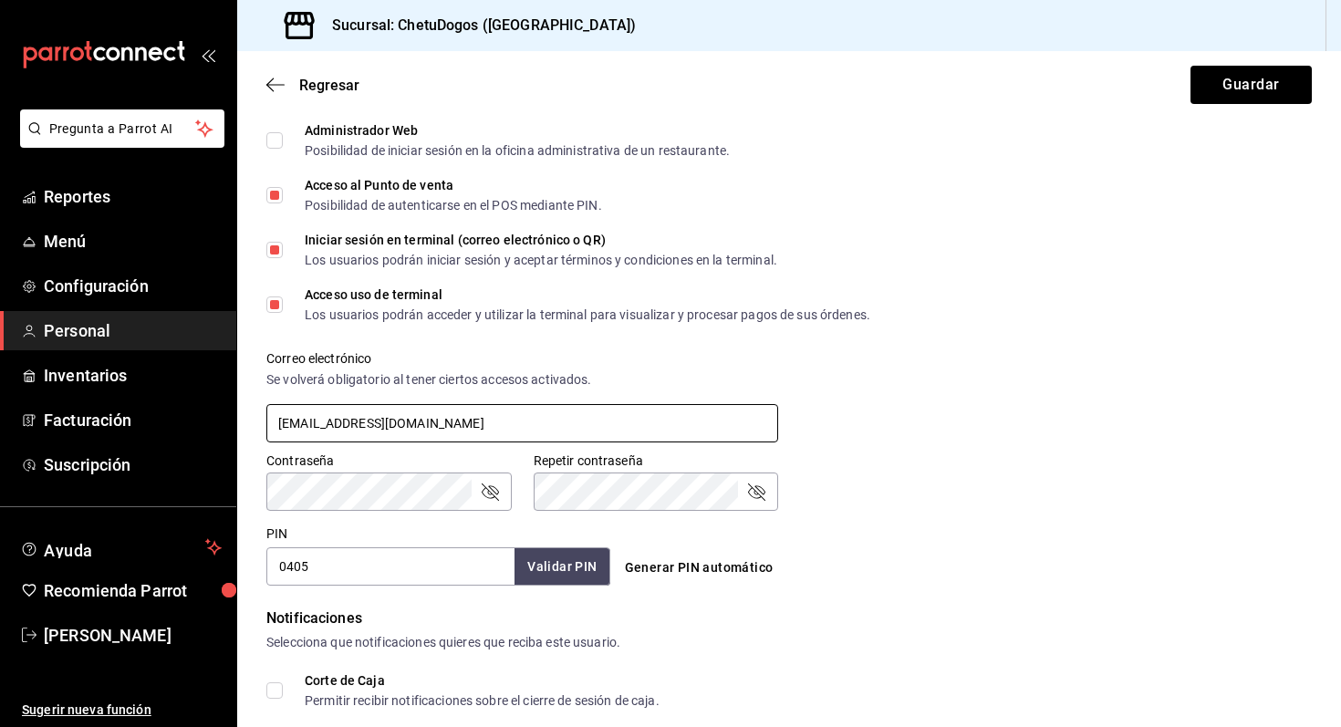
click at [404, 420] on input "[EMAIL_ADDRESS][DOMAIN_NAME]" at bounding box center [522, 423] width 512 height 38
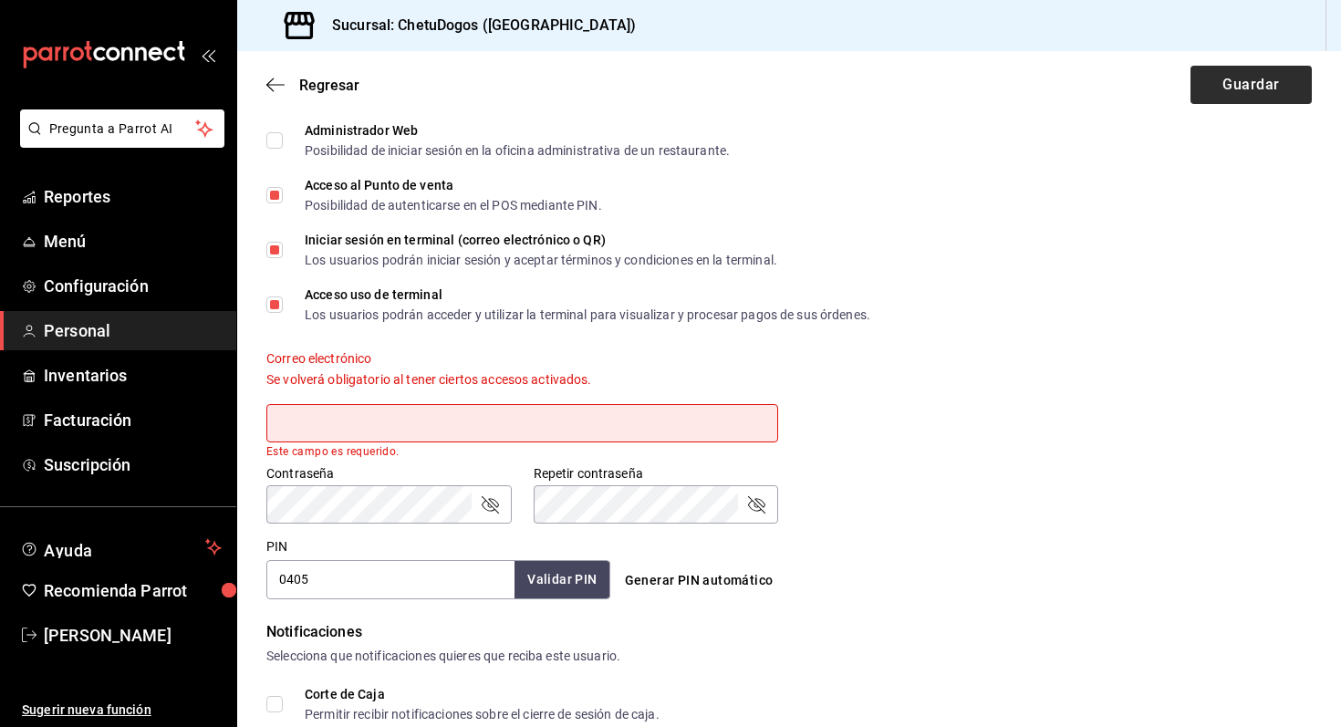
click at [1271, 66] on div "Regresar Guardar" at bounding box center [789, 84] width 1104 height 67
click at [1248, 84] on button "Guardar" at bounding box center [1250, 85] width 121 height 38
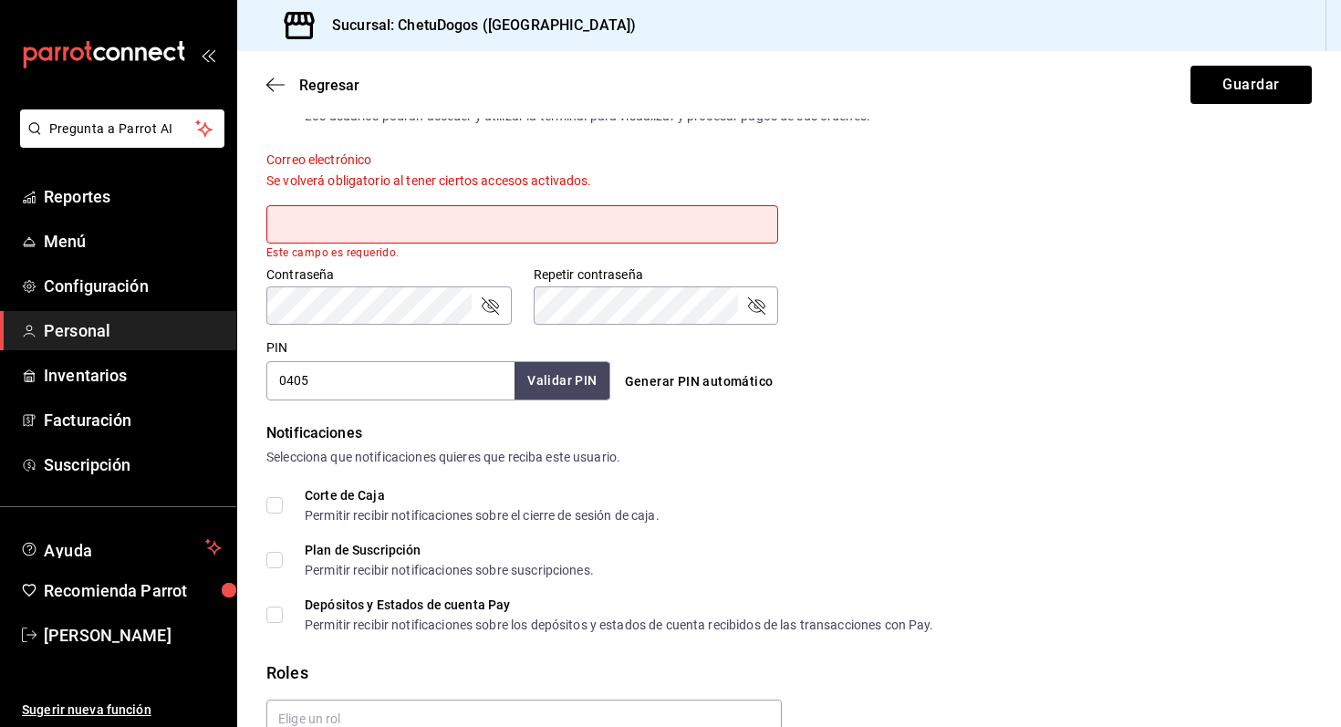
scroll to position [804, 0]
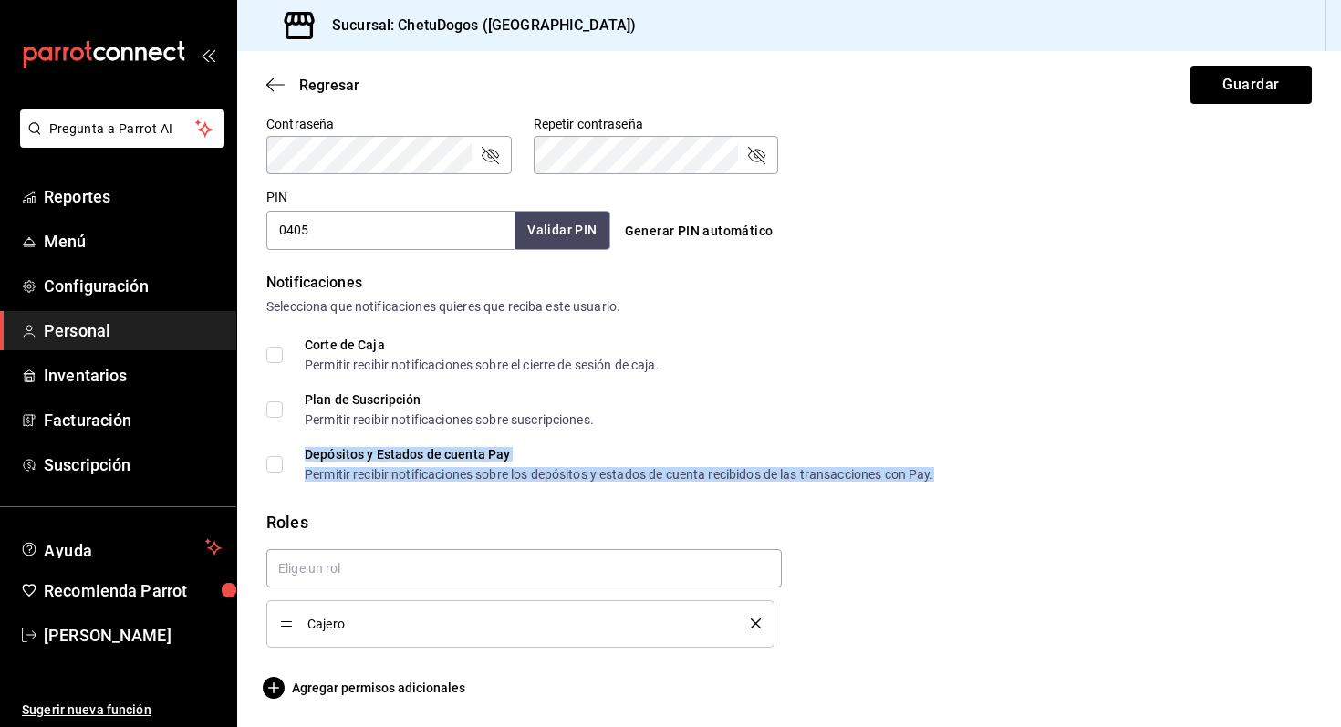
click at [709, 468] on div "Permitir recibir notificaciones sobre los depósitos y estados de cuenta recibid…" at bounding box center [619, 474] width 629 height 13
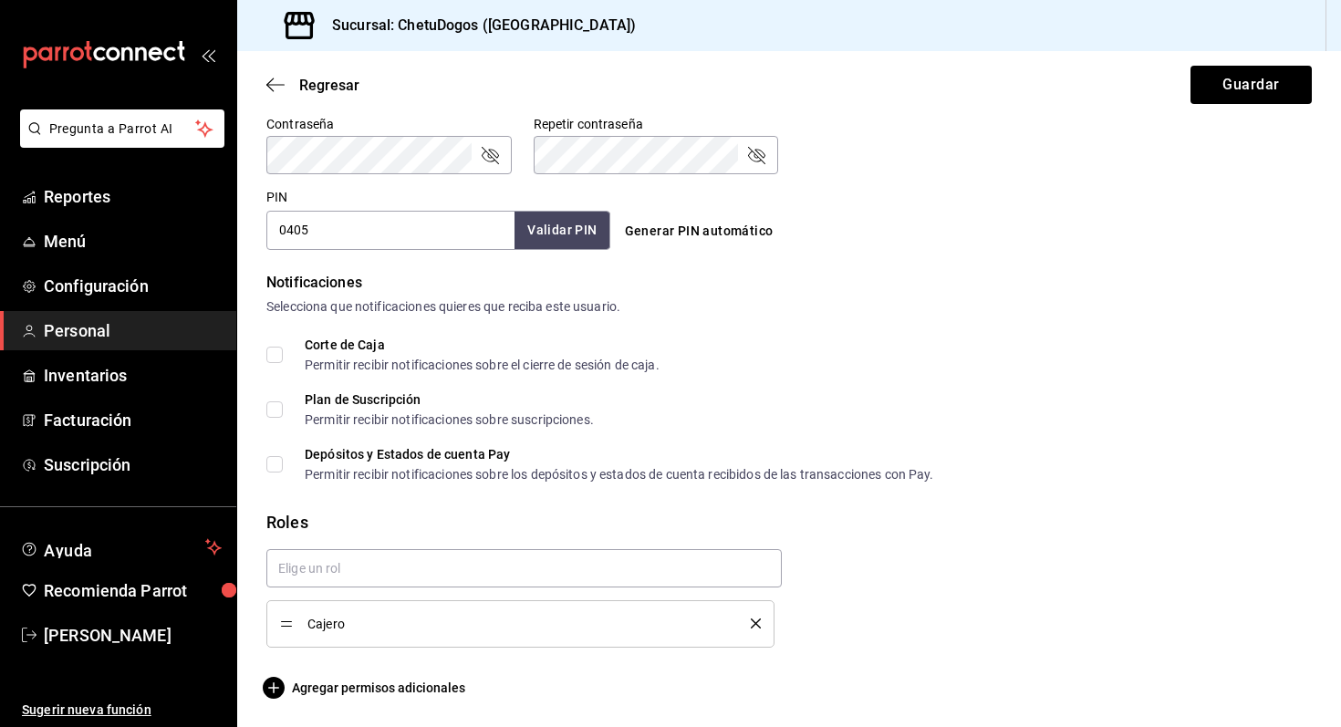
click at [831, 409] on div "Plan de Suscripción Permitir recibir notificaciones sobre suscripciones." at bounding box center [788, 409] width 1045 height 33
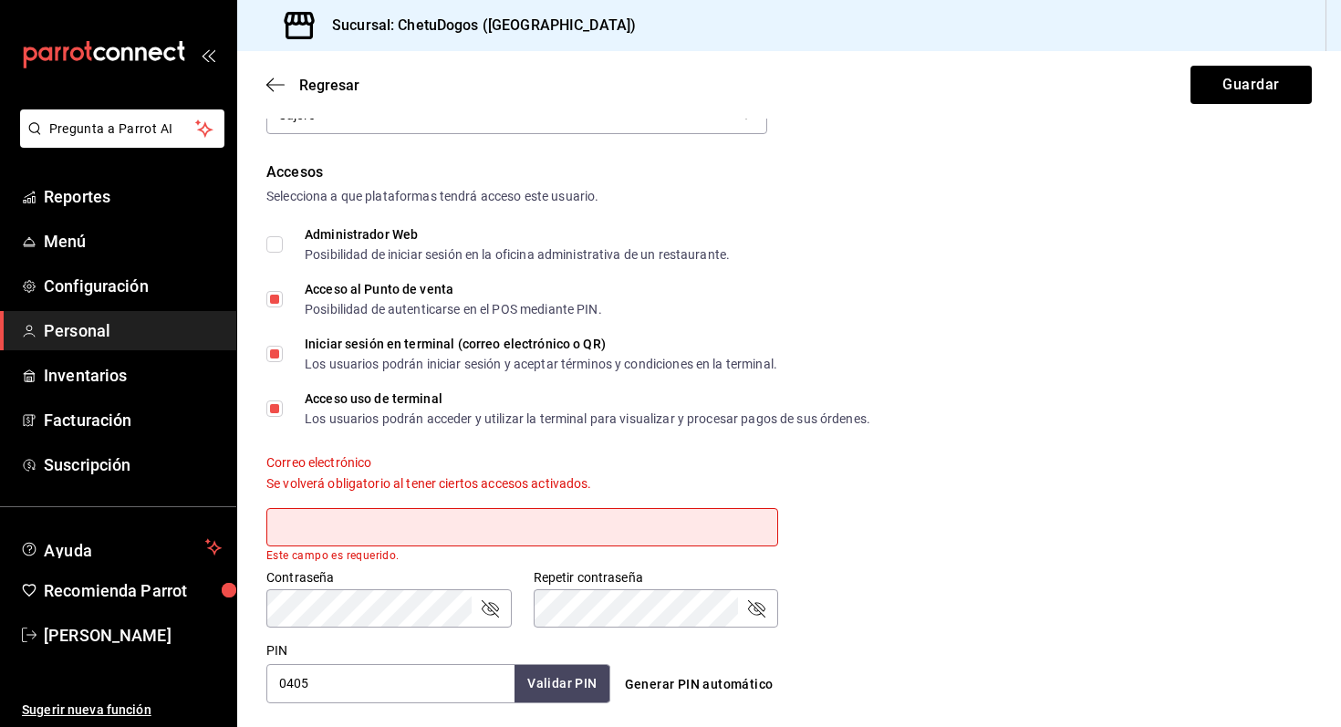
scroll to position [333, 0]
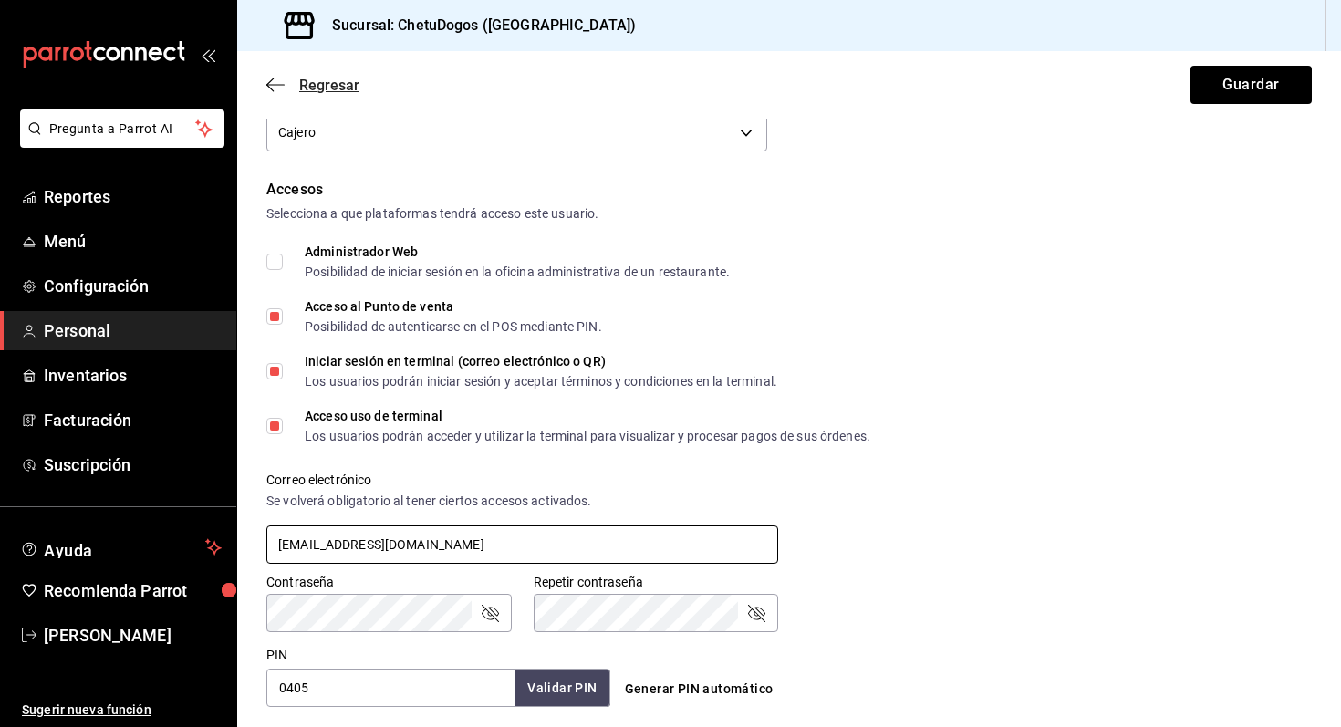
type input "[EMAIL_ADDRESS][DOMAIN_NAME]"
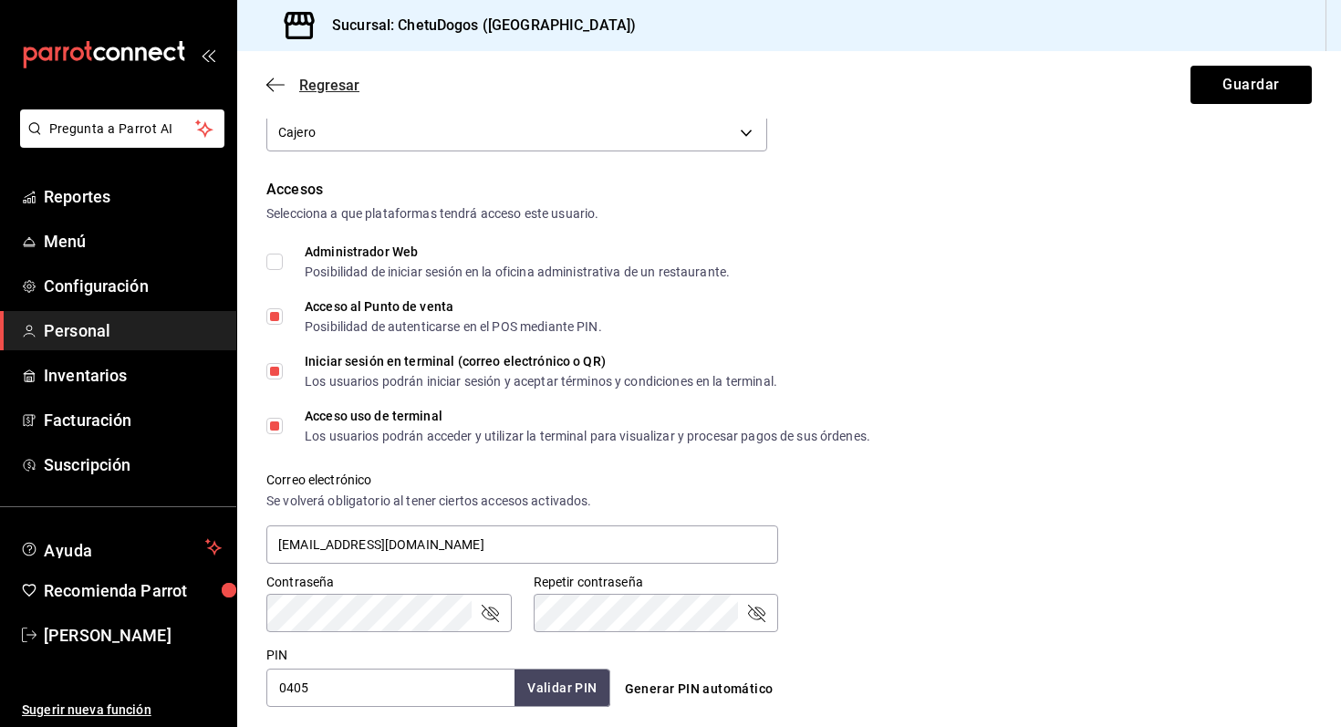
click at [290, 78] on span "Regresar" at bounding box center [312, 85] width 93 height 17
